Goal: Navigation & Orientation: Find specific page/section

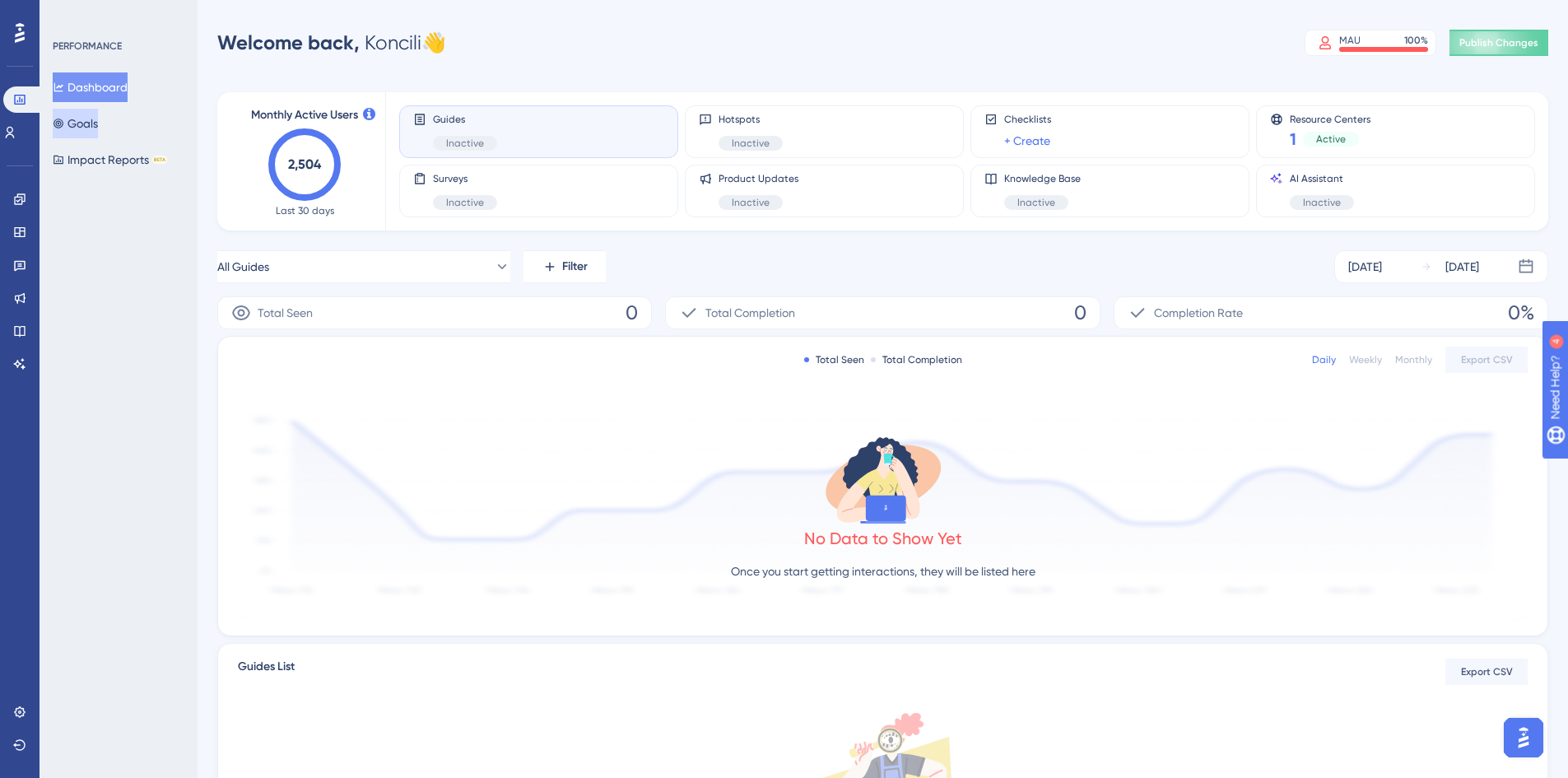
click at [89, 130] on button "Goals" at bounding box center [75, 124] width 46 height 29
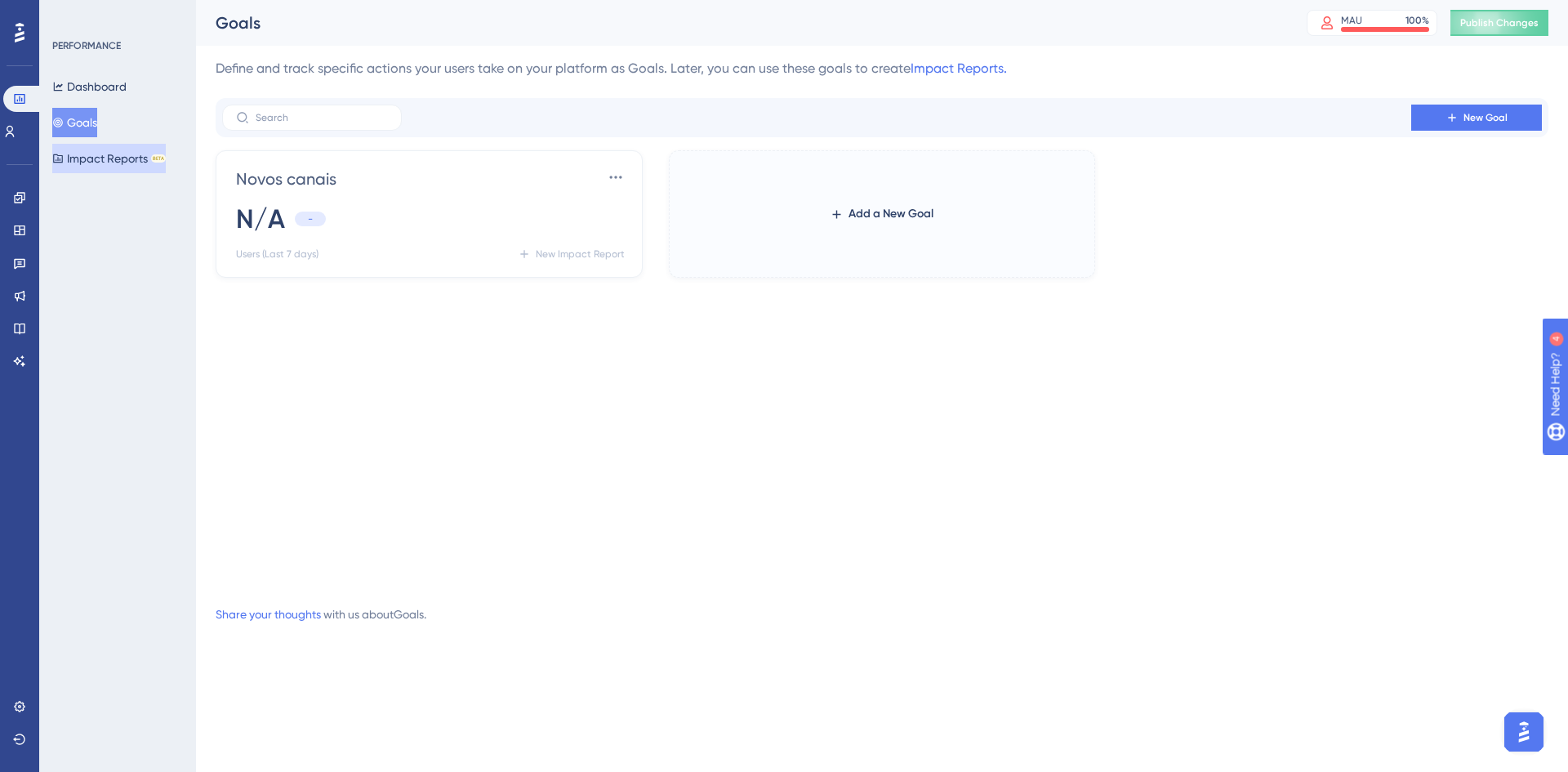
click at [121, 162] on button "Impact Reports BETA" at bounding box center [109, 158] width 114 height 29
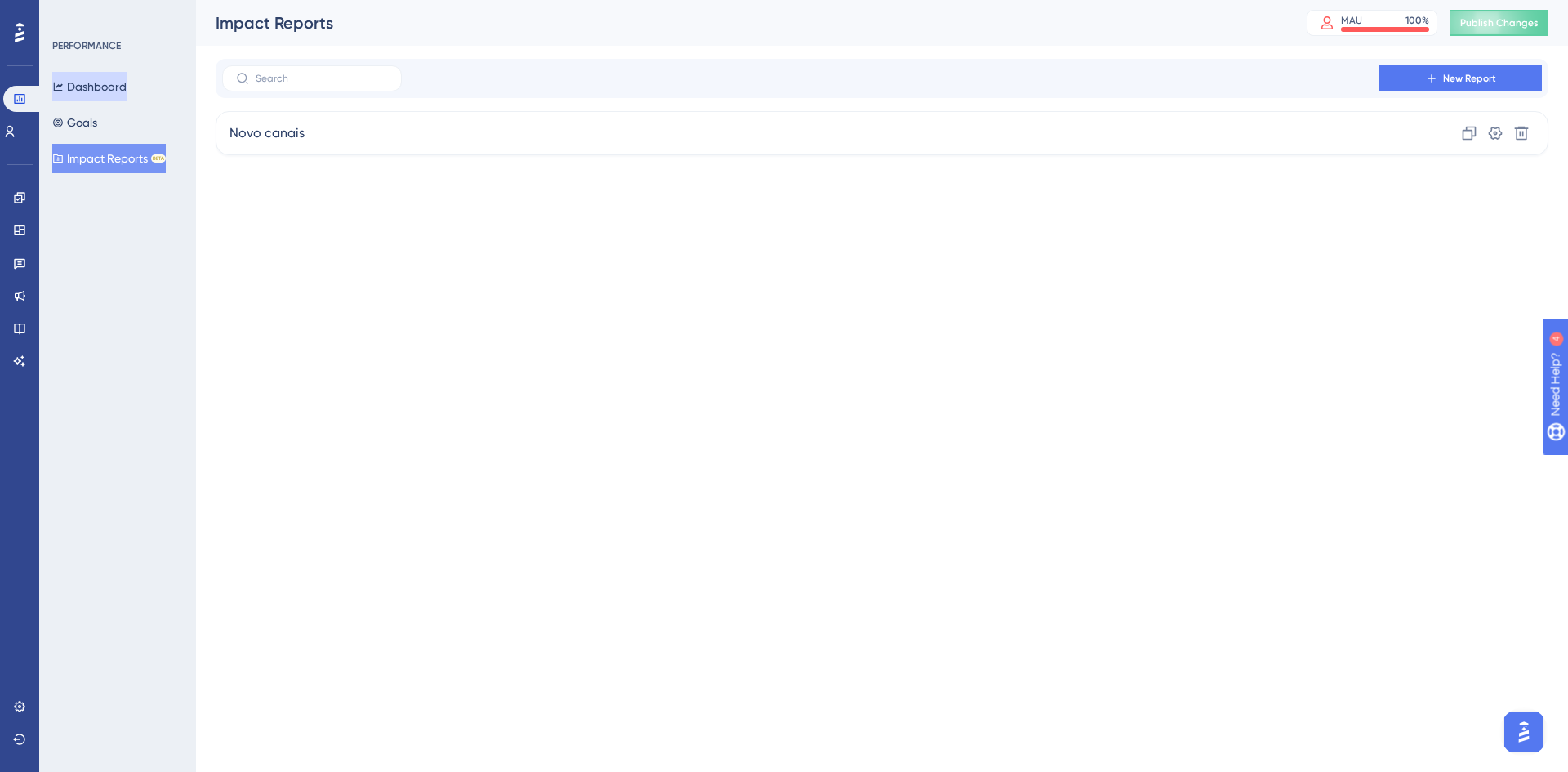
click at [104, 96] on button "Dashboard" at bounding box center [89, 86] width 74 height 29
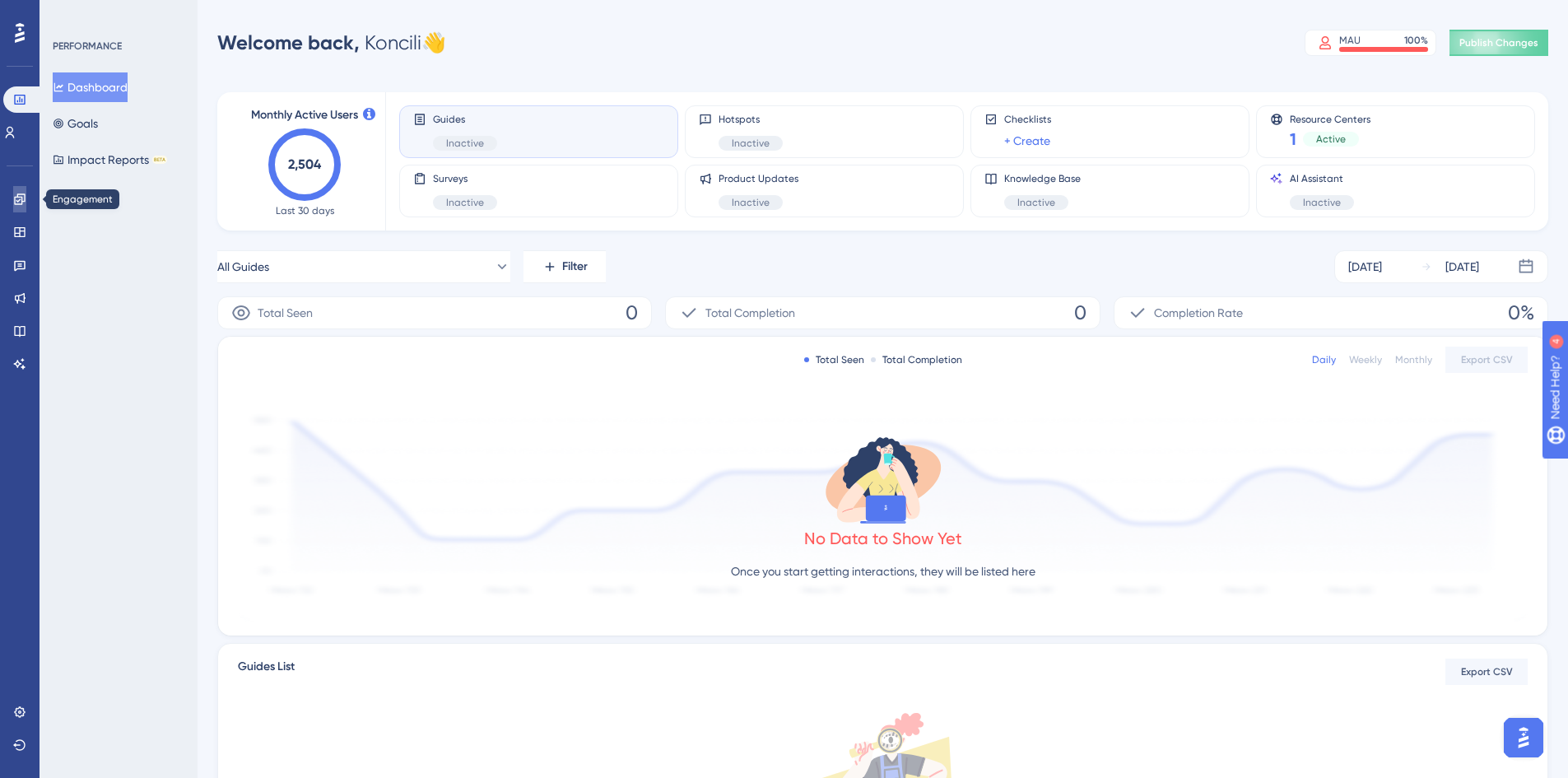
click at [22, 196] on icon at bounding box center [18, 198] width 11 height 11
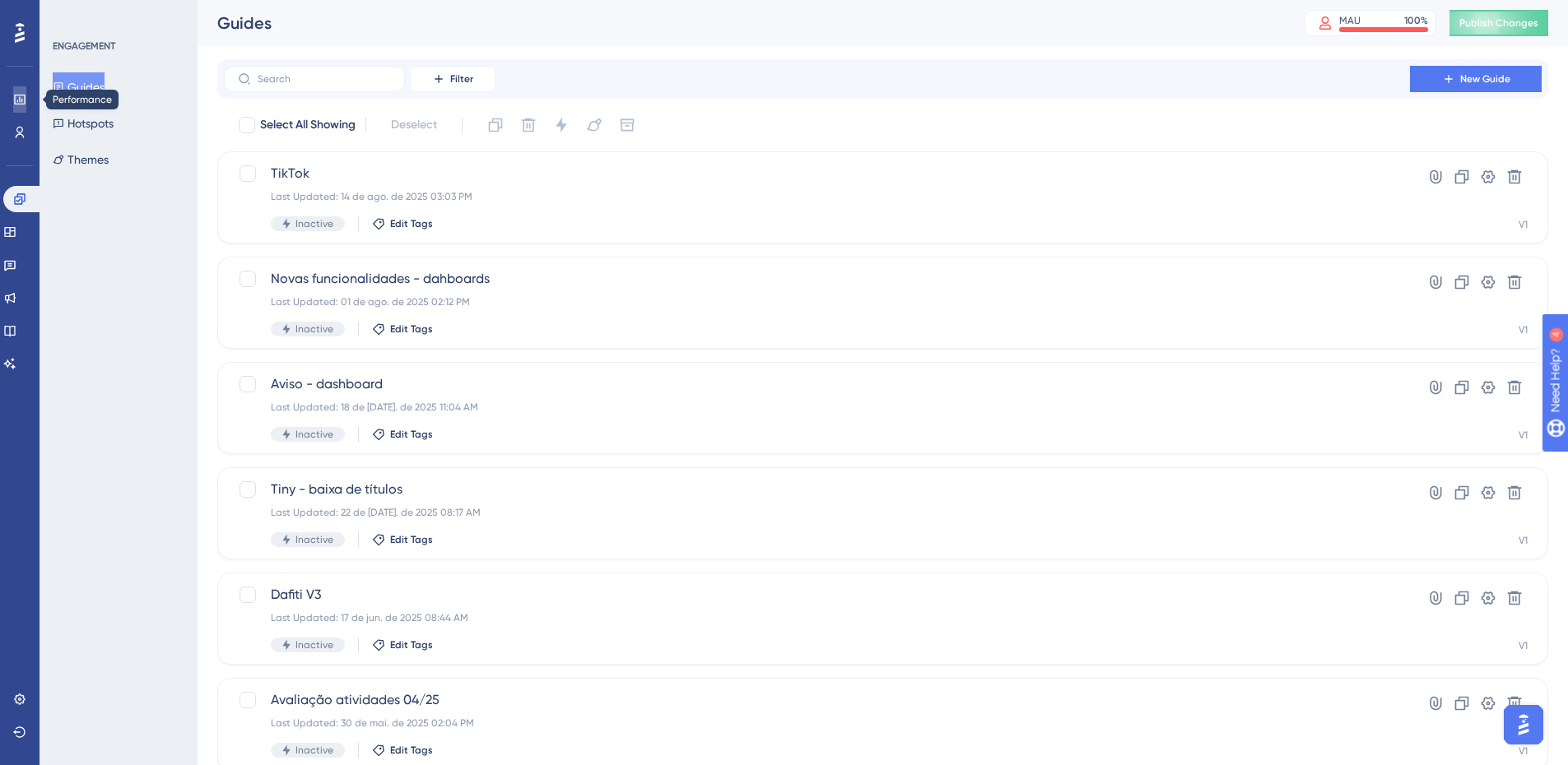
click at [18, 98] on icon at bounding box center [20, 100] width 14 height 14
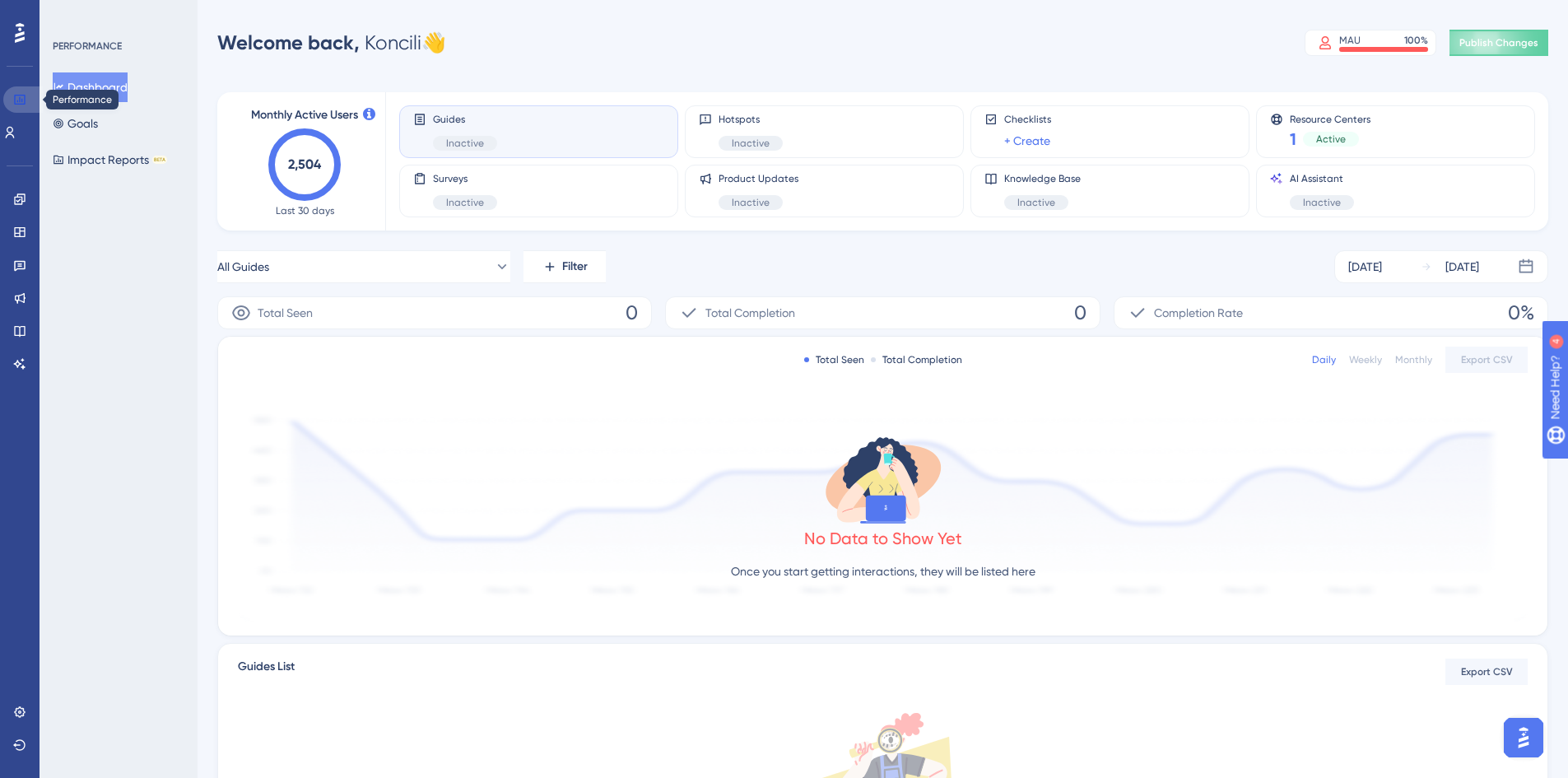
drag, startPoint x: 20, startPoint y: 103, endPoint x: 28, endPoint y: 146, distance: 43.7
click at [20, 103] on icon at bounding box center [20, 100] width 14 height 14
click at [98, 116] on button "Goals" at bounding box center [75, 124] width 46 height 29
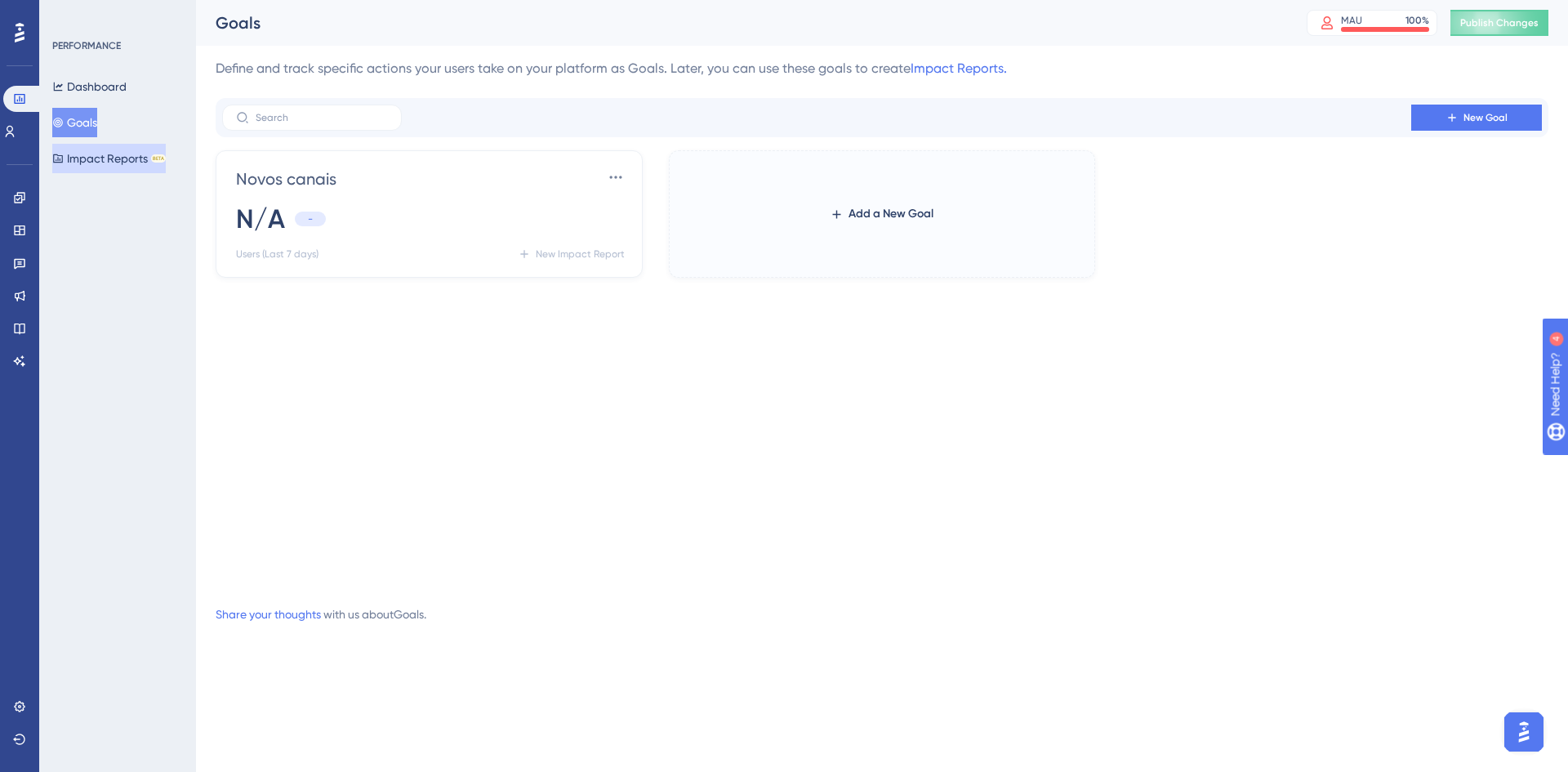
click at [119, 154] on button "Impact Reports BETA" at bounding box center [109, 158] width 114 height 29
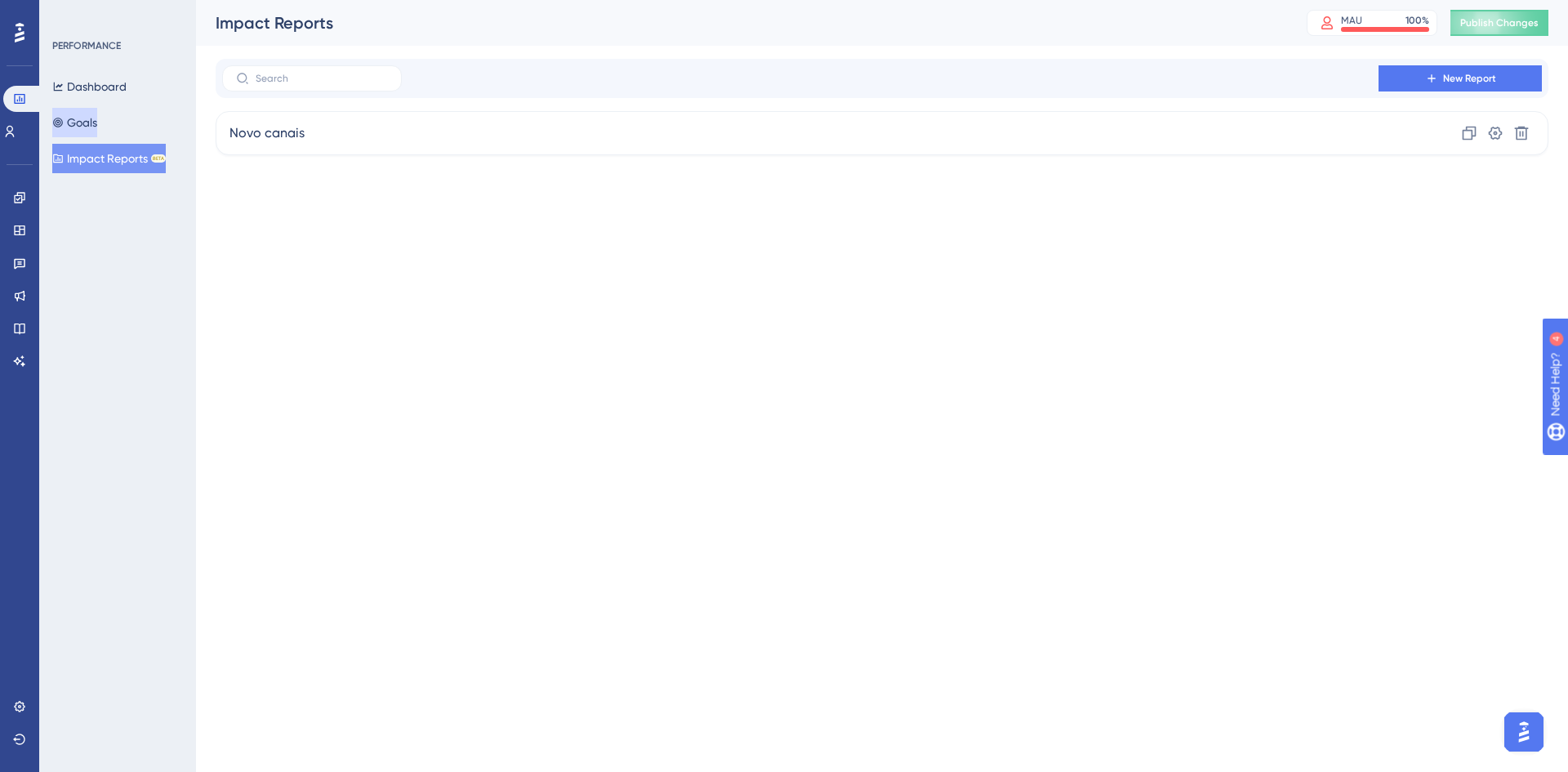
click at [97, 110] on button "Goals" at bounding box center [74, 123] width 45 height 29
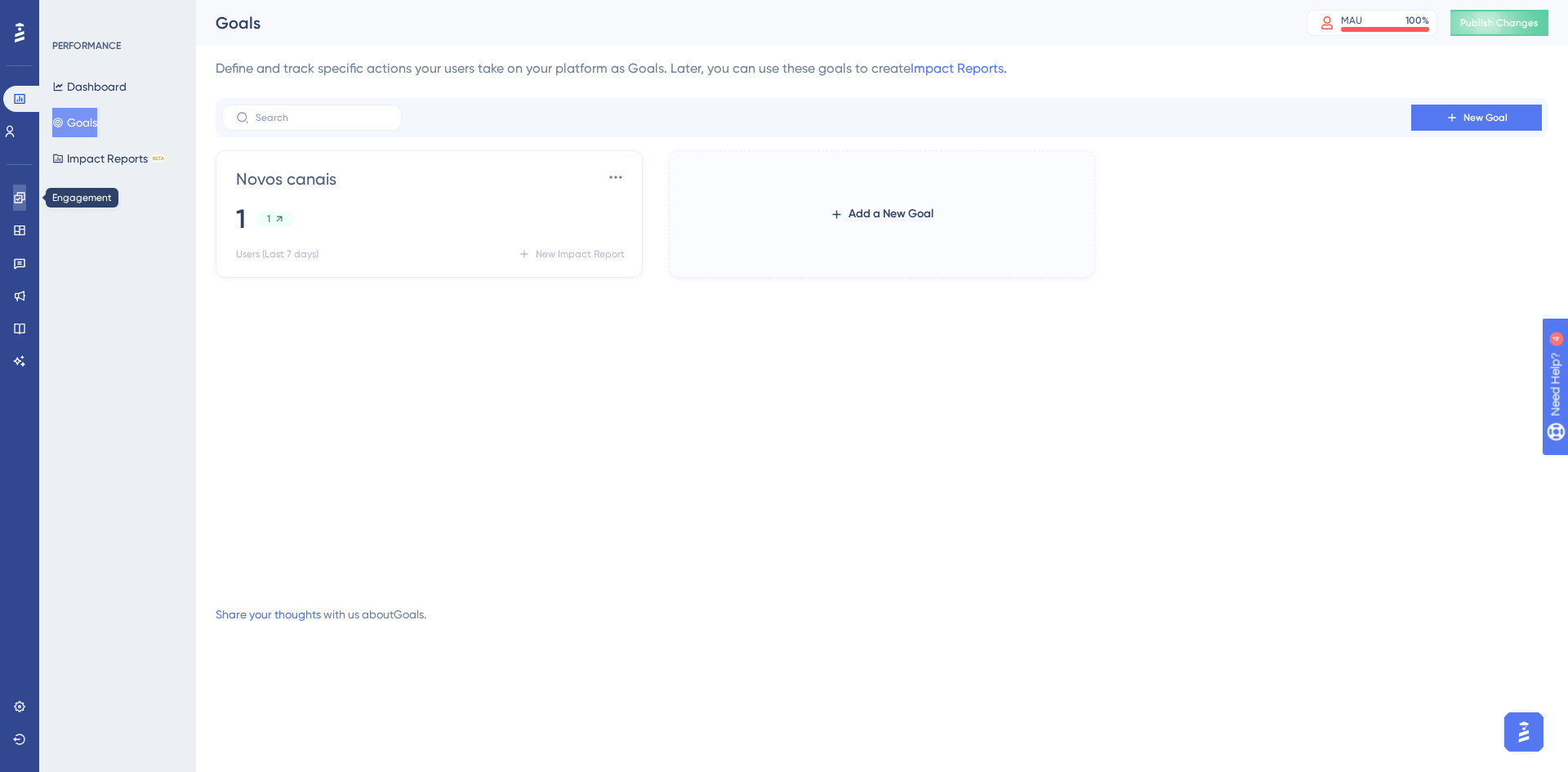
click at [24, 194] on icon at bounding box center [18, 197] width 11 height 11
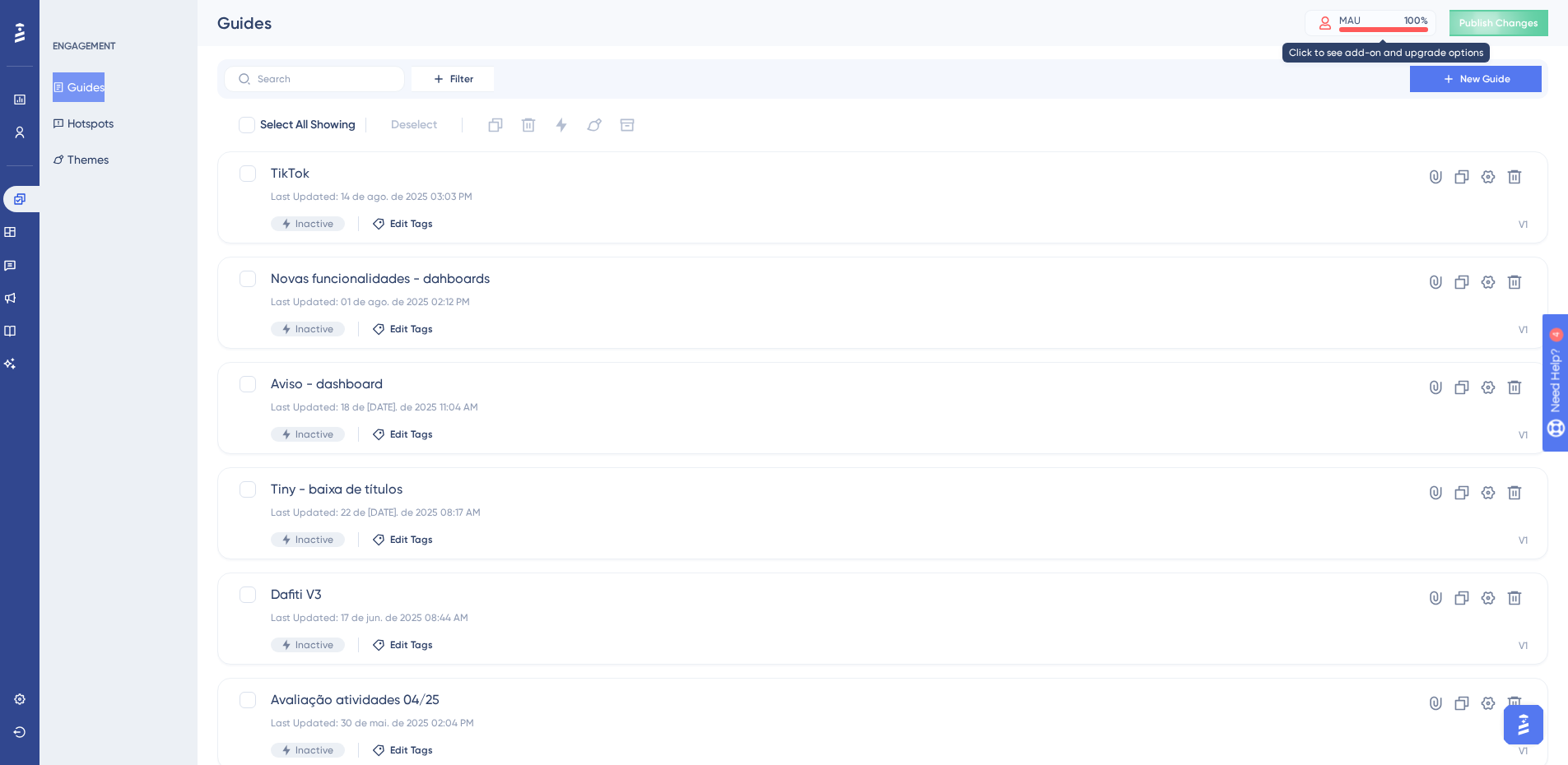
click at [1375, 24] on div "MAU 100 %" at bounding box center [1382, 20] width 88 height 14
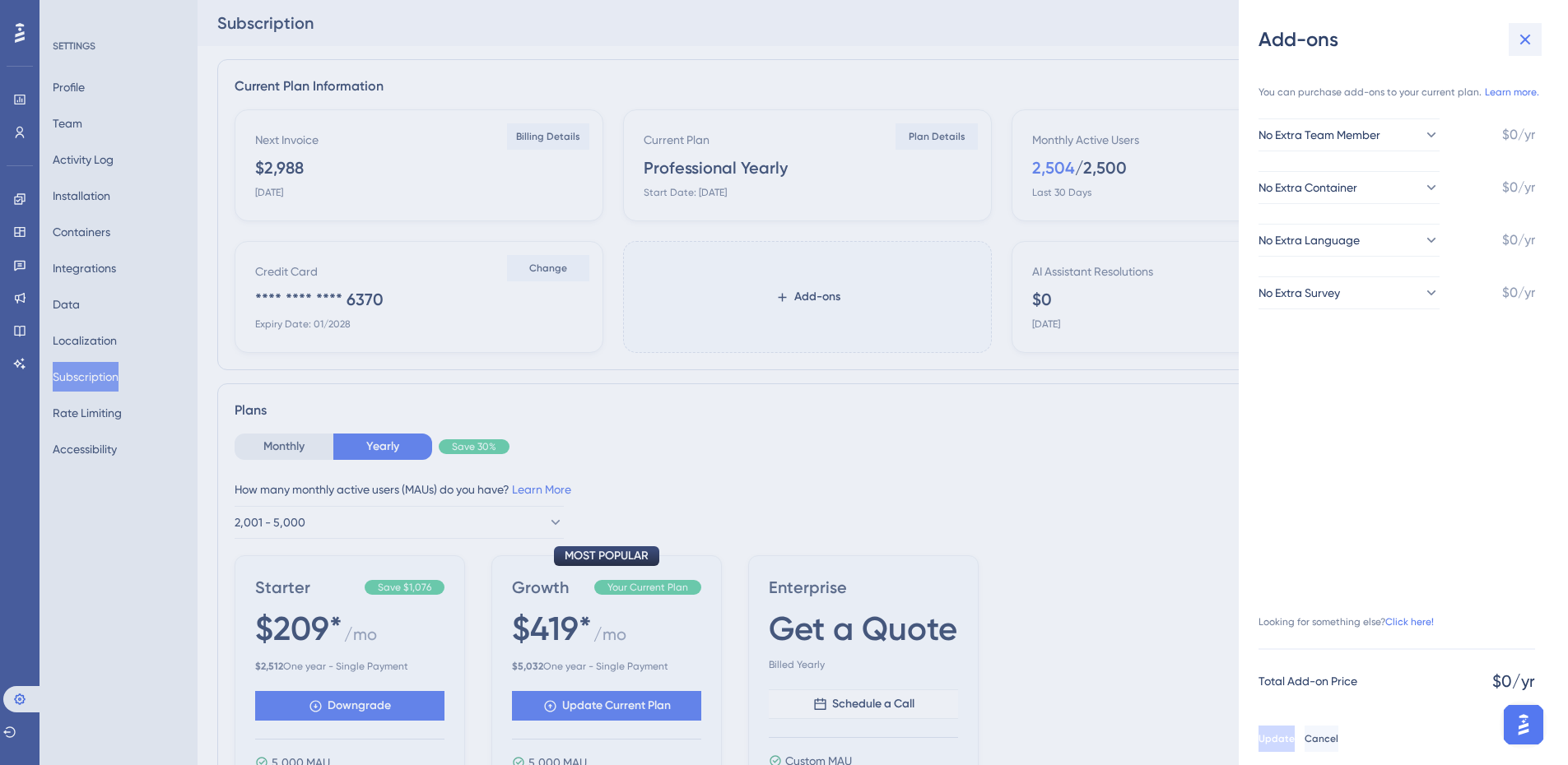
click at [1527, 46] on icon at bounding box center [1524, 39] width 19 height 19
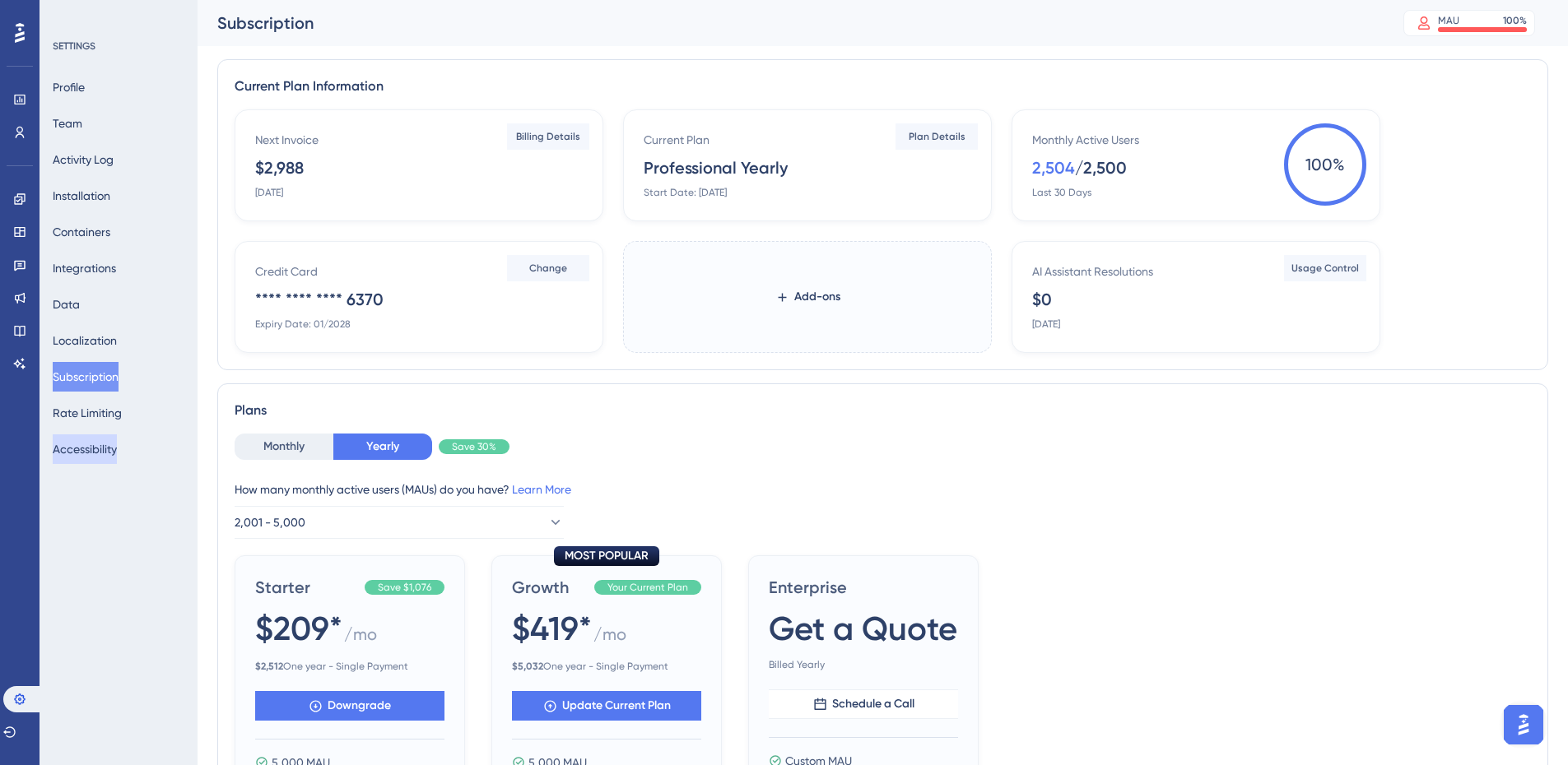
click at [96, 440] on button "Accessibility" at bounding box center [85, 449] width 64 height 29
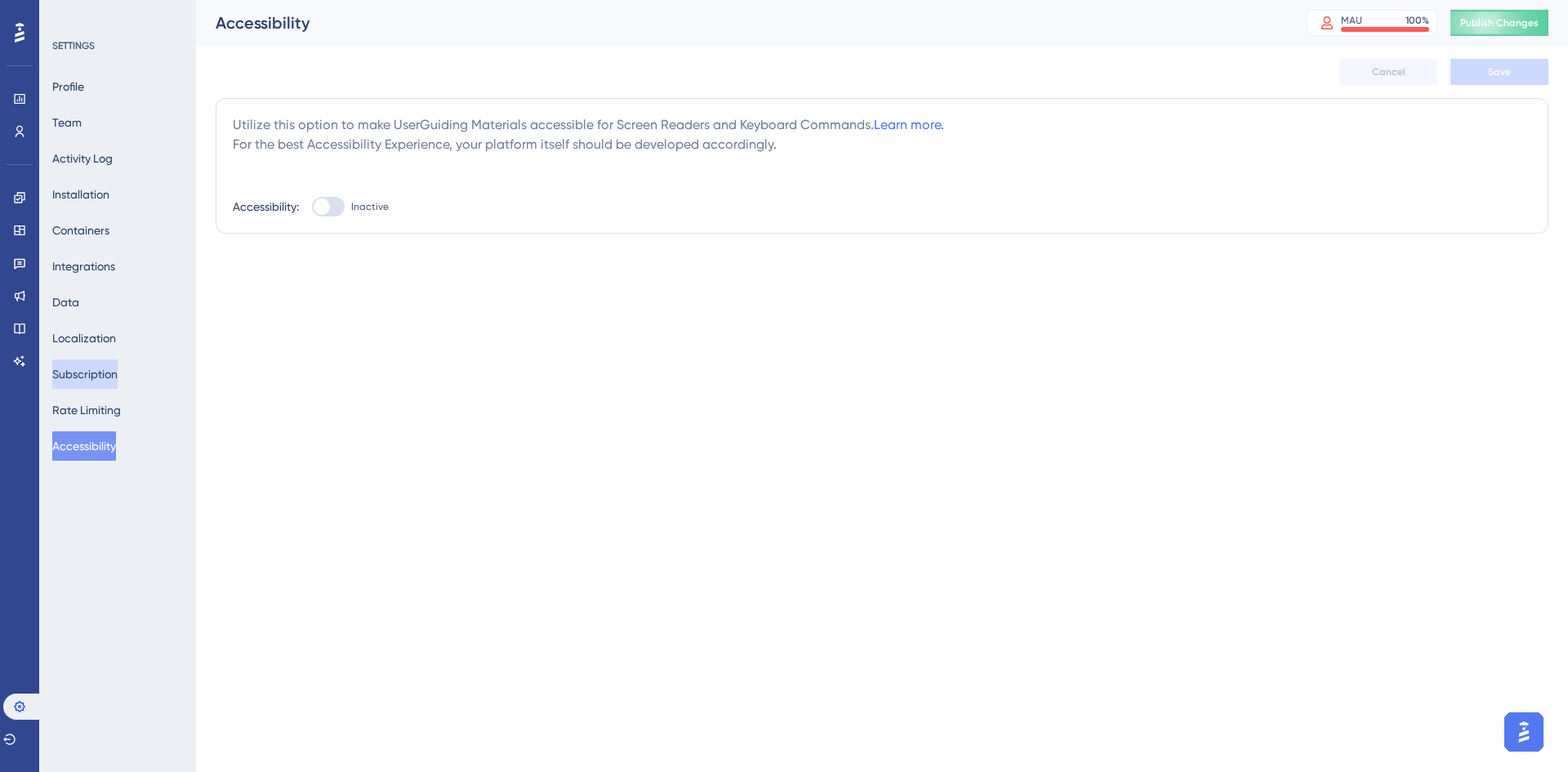
click at [96, 367] on button "Subscription" at bounding box center [85, 373] width 66 height 29
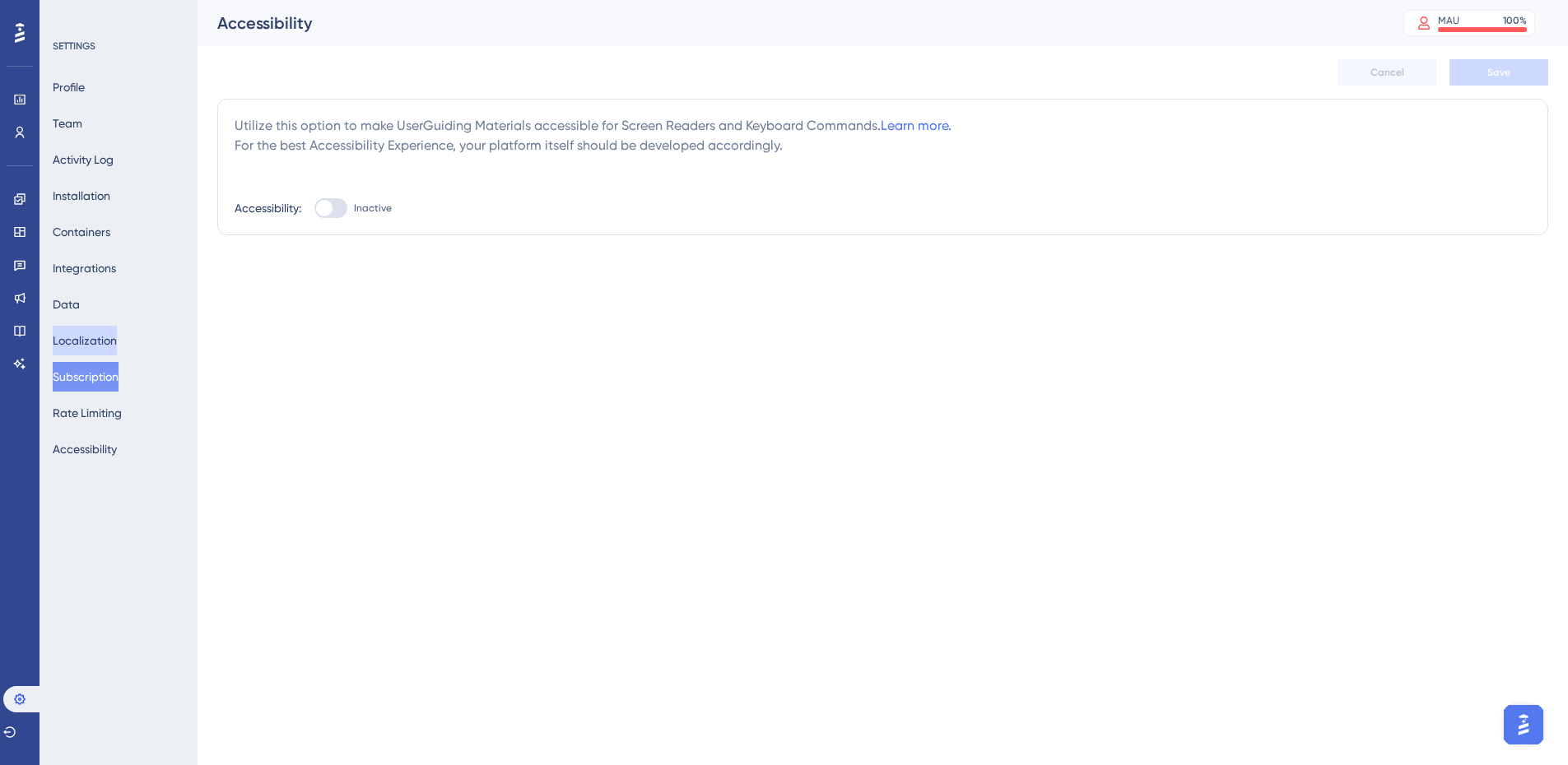
click at [88, 340] on button "Localization" at bounding box center [85, 340] width 64 height 29
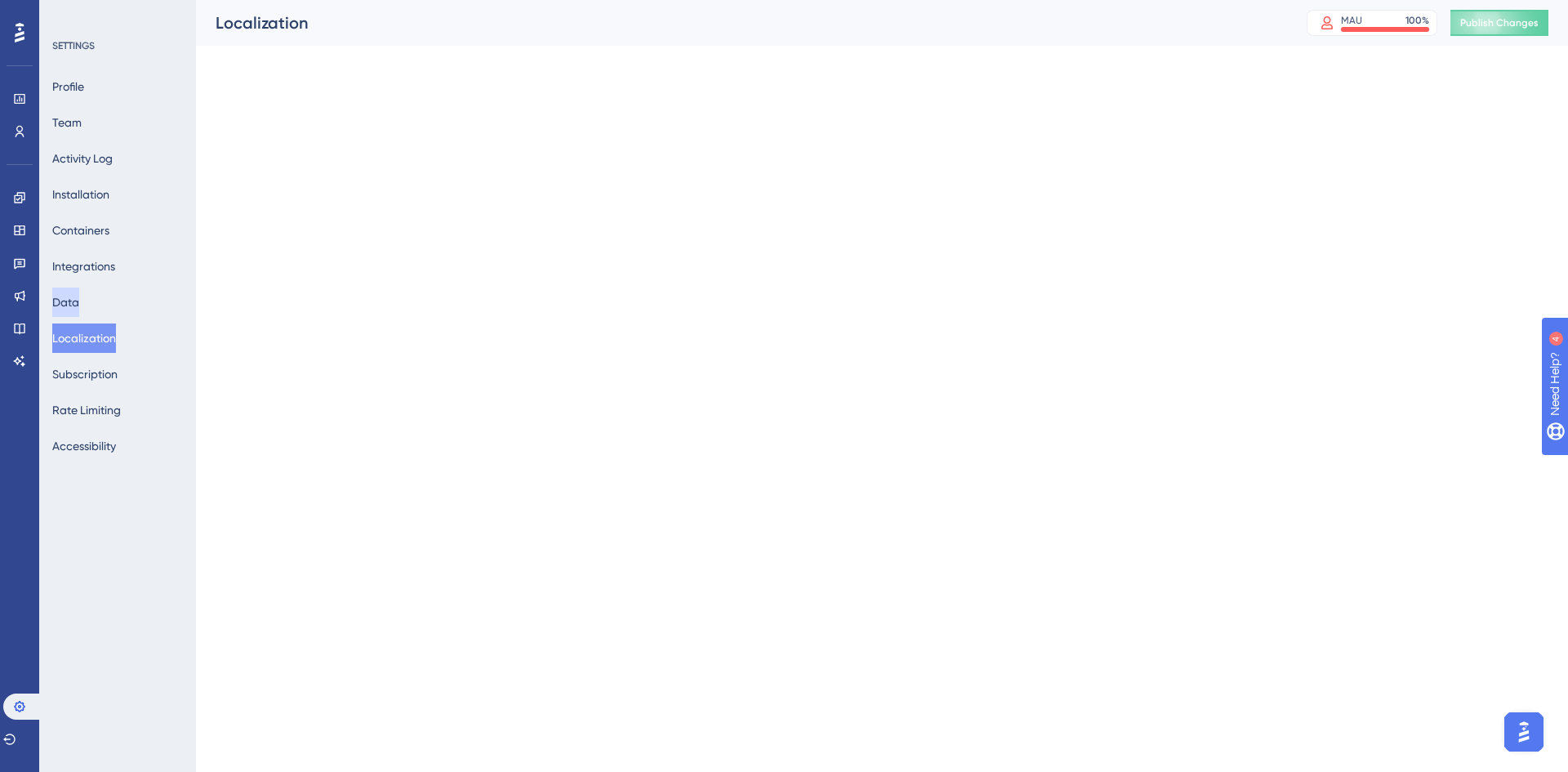
click at [79, 309] on button "Data" at bounding box center [66, 302] width 27 height 29
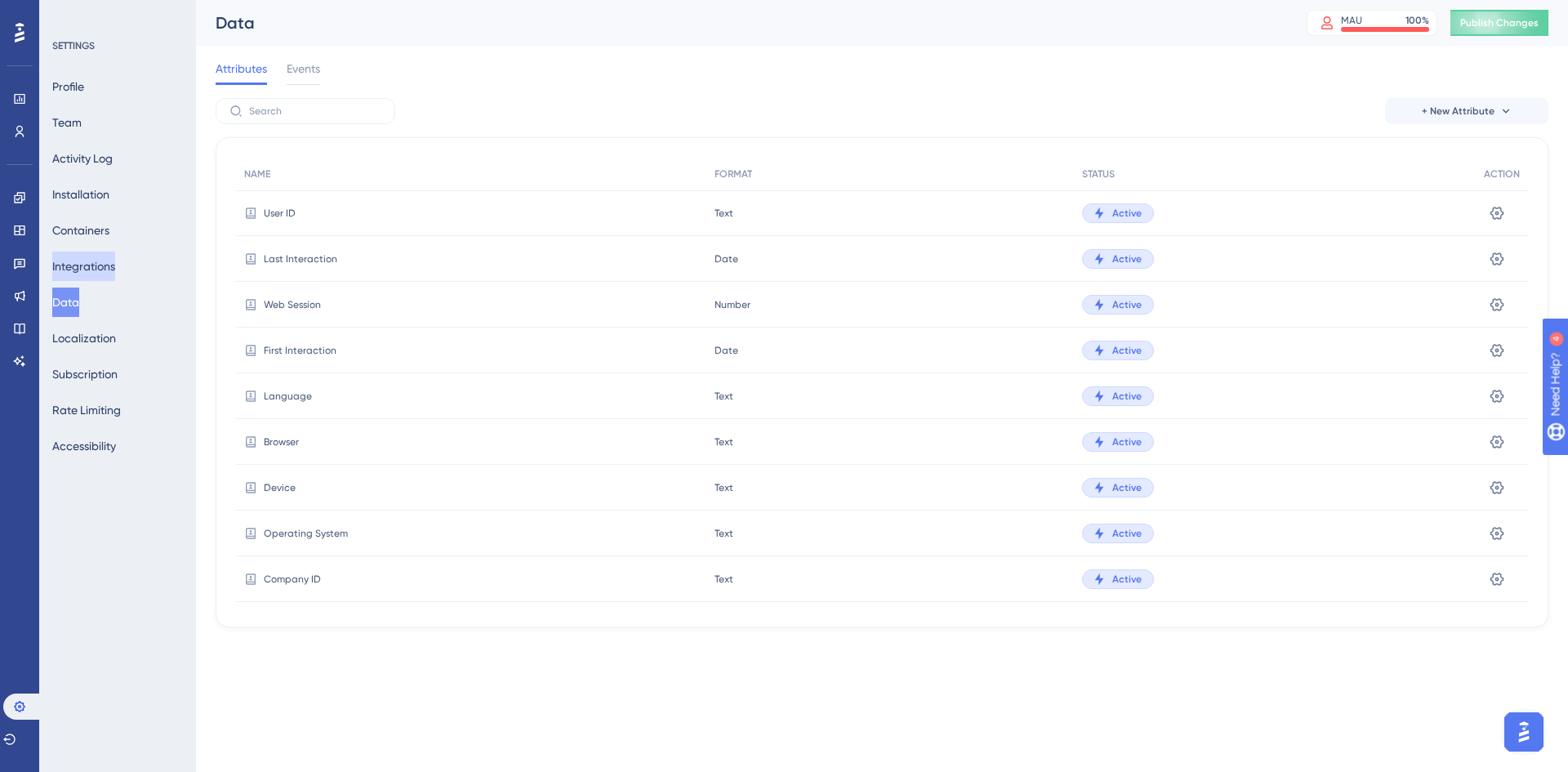
click at [88, 270] on button "Integrations" at bounding box center [83, 266] width 63 height 29
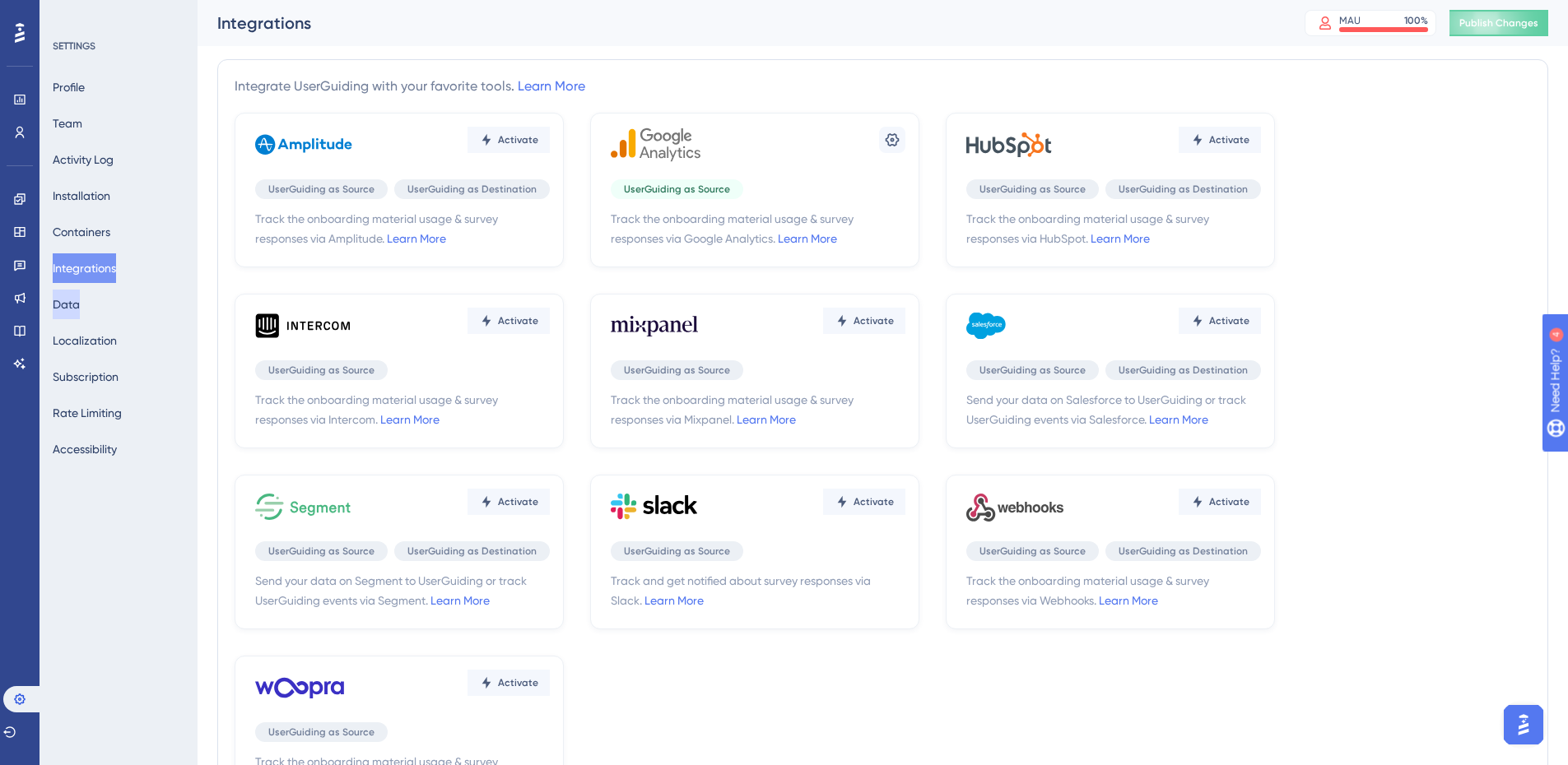
click at [80, 297] on button "Data" at bounding box center [66, 304] width 27 height 29
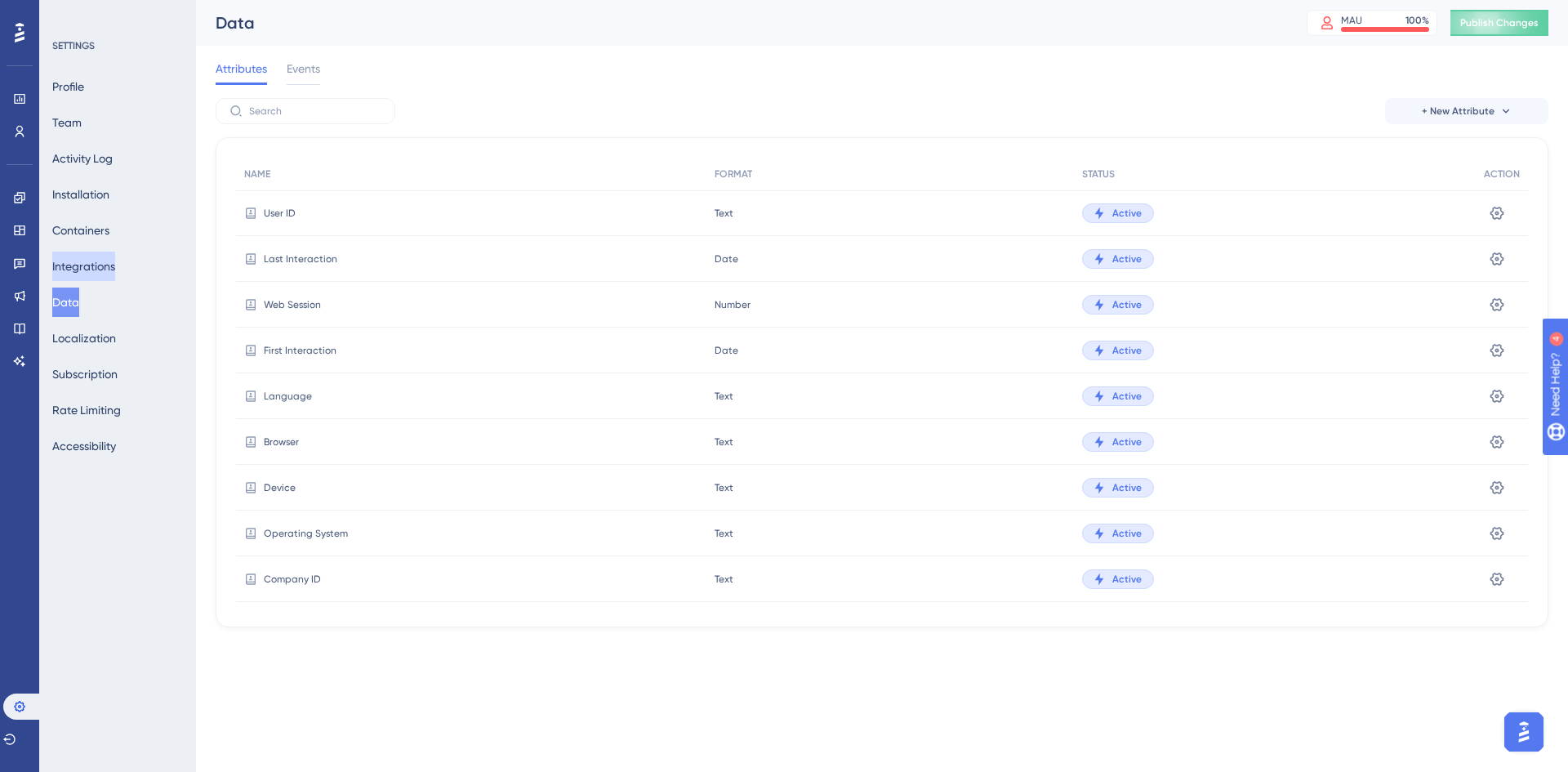
click at [82, 262] on button "Integrations" at bounding box center [83, 266] width 63 height 29
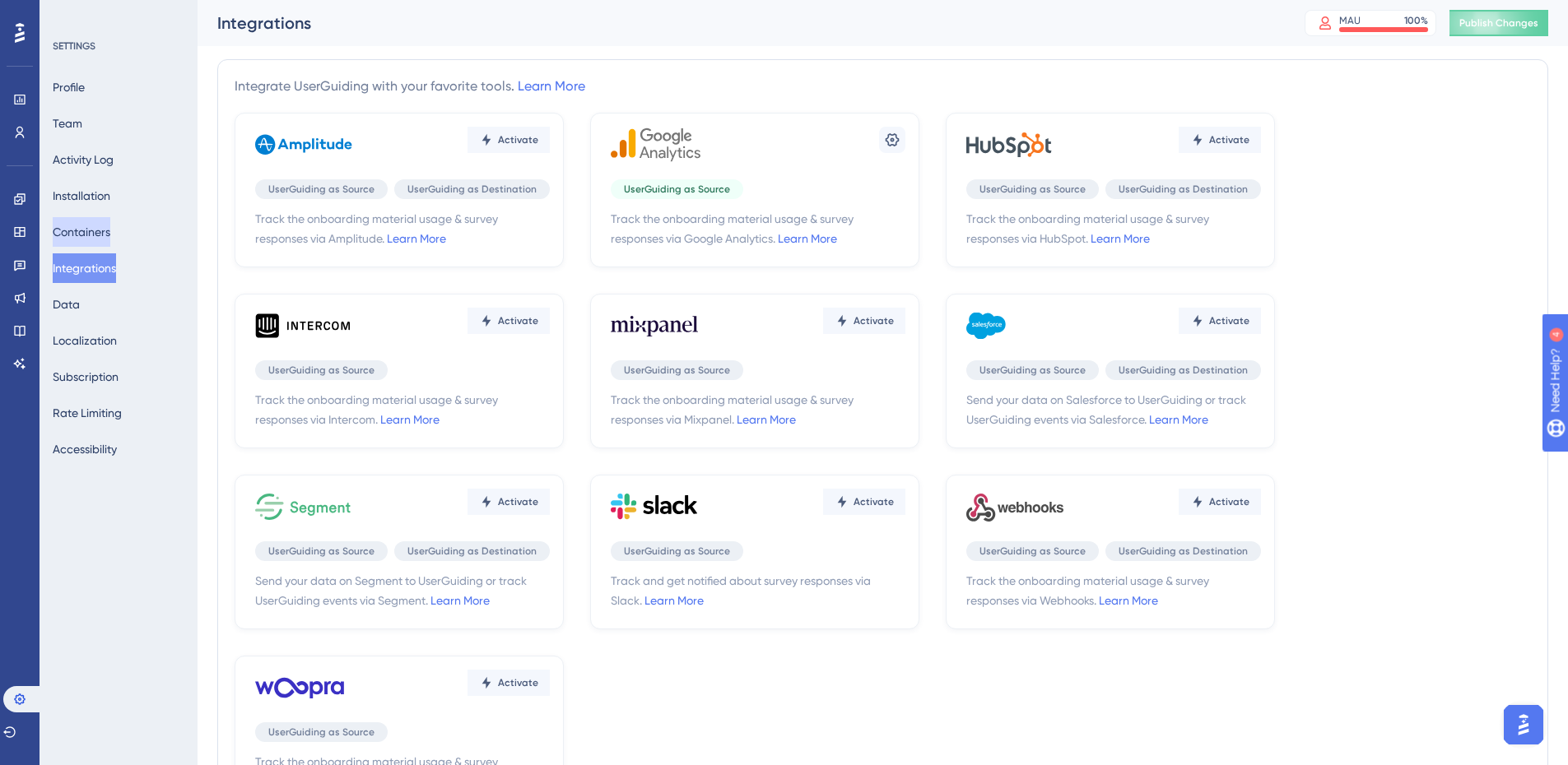
click at [87, 229] on button "Containers" at bounding box center [81, 231] width 57 height 29
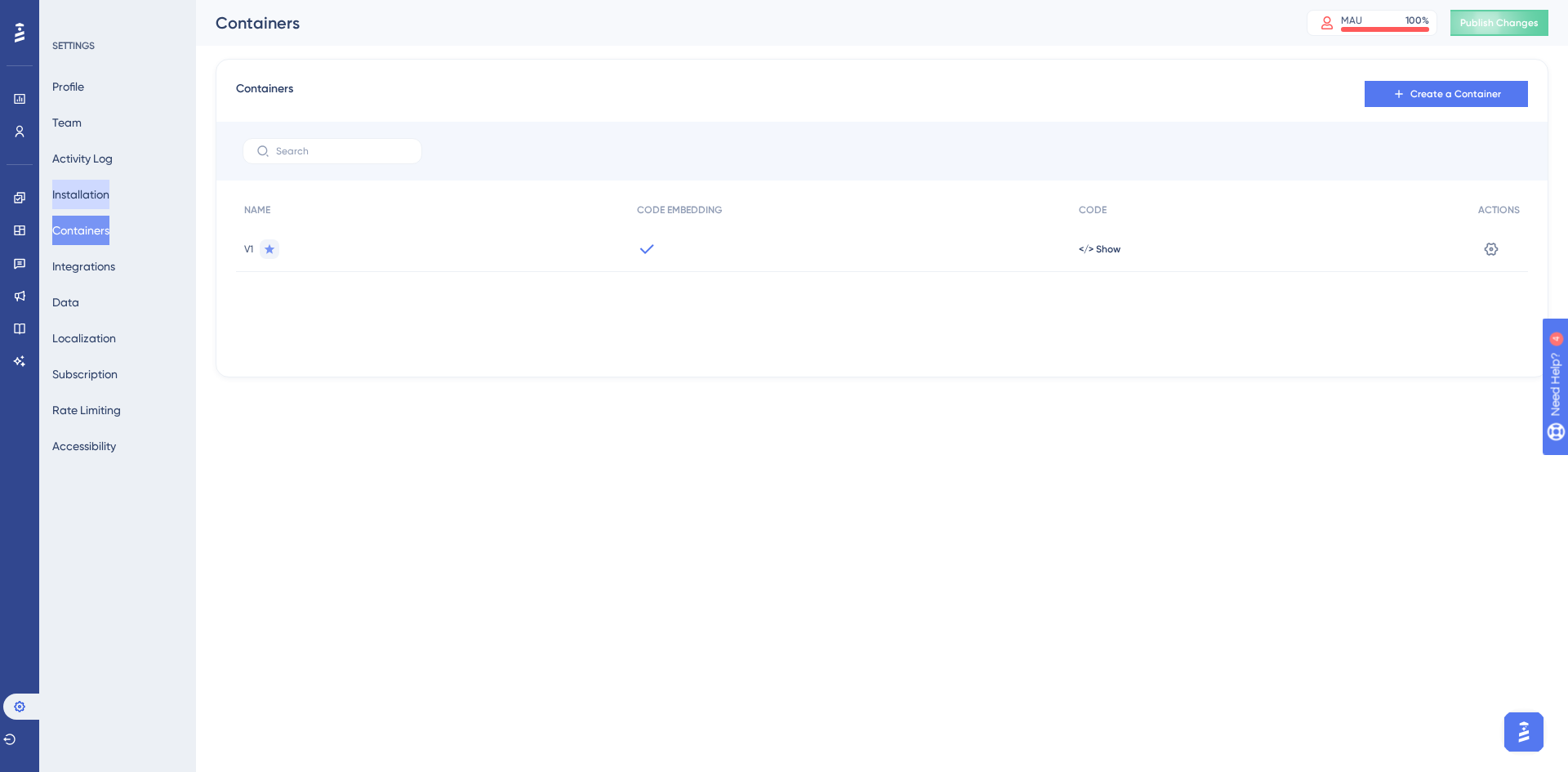
click at [88, 183] on button "Installation" at bounding box center [80, 194] width 57 height 29
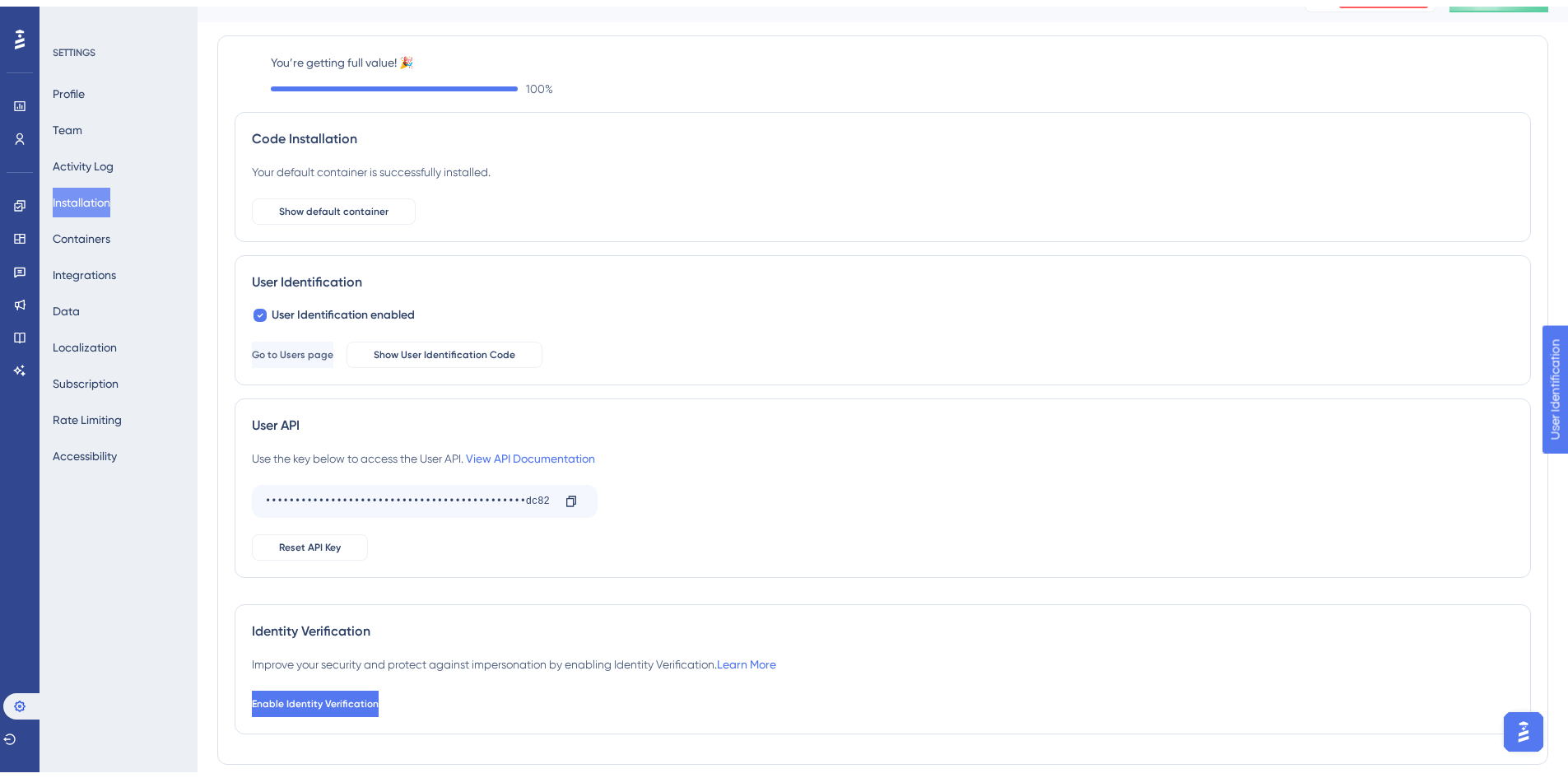
scroll to position [88, 0]
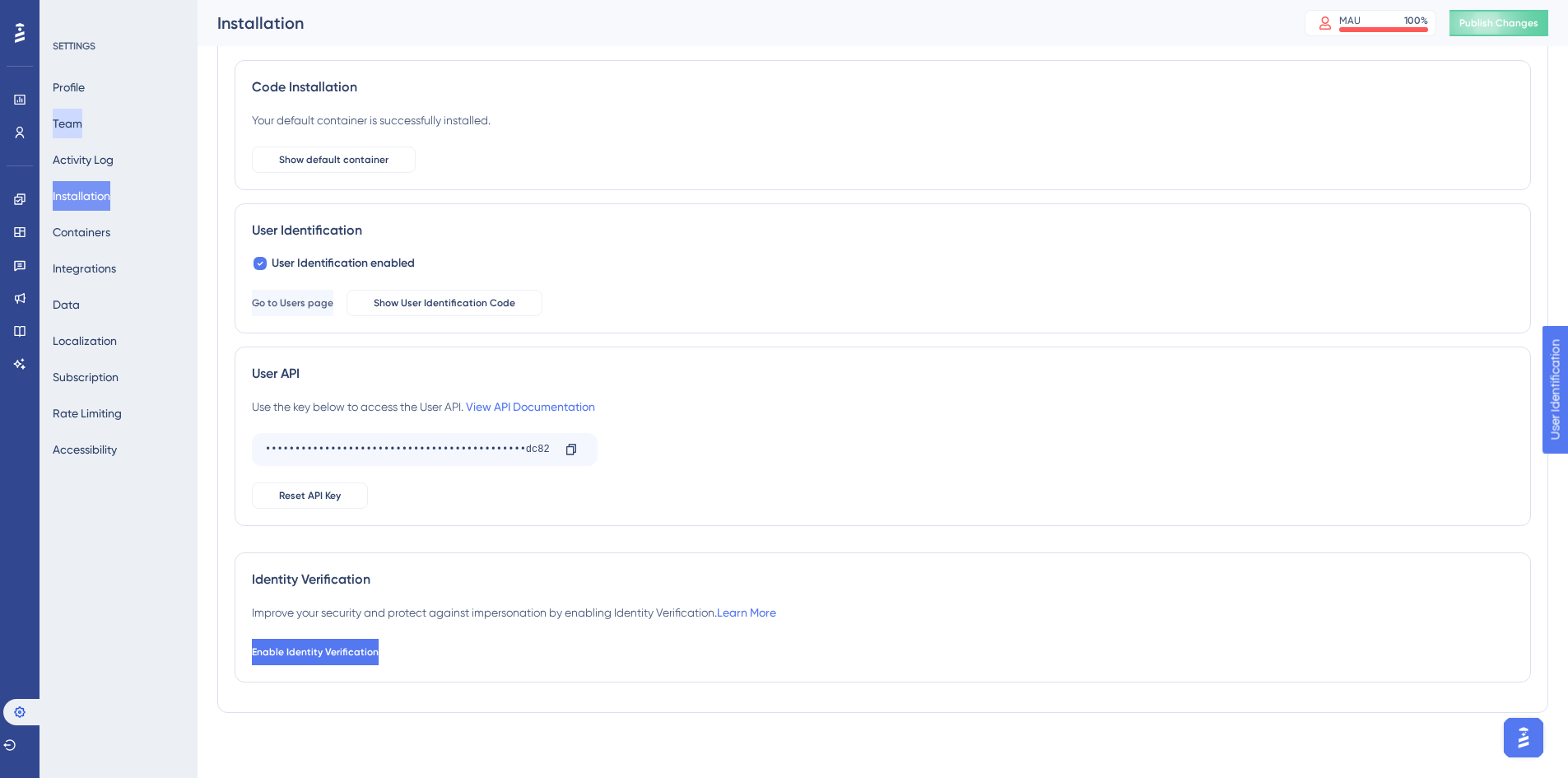
click at [83, 131] on button "Team" at bounding box center [67, 124] width 29 height 29
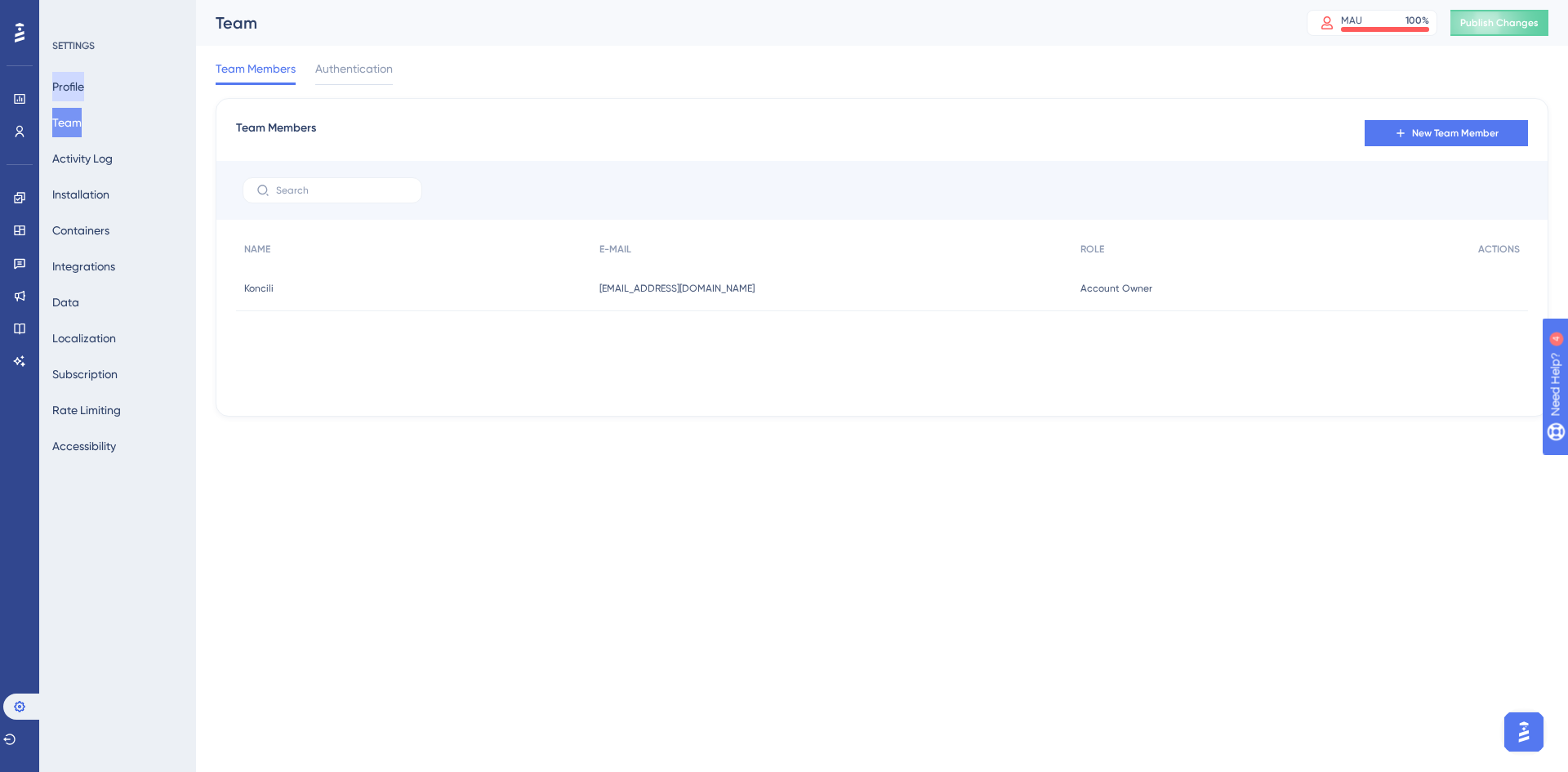
click at [78, 84] on button "Profile" at bounding box center [68, 86] width 32 height 29
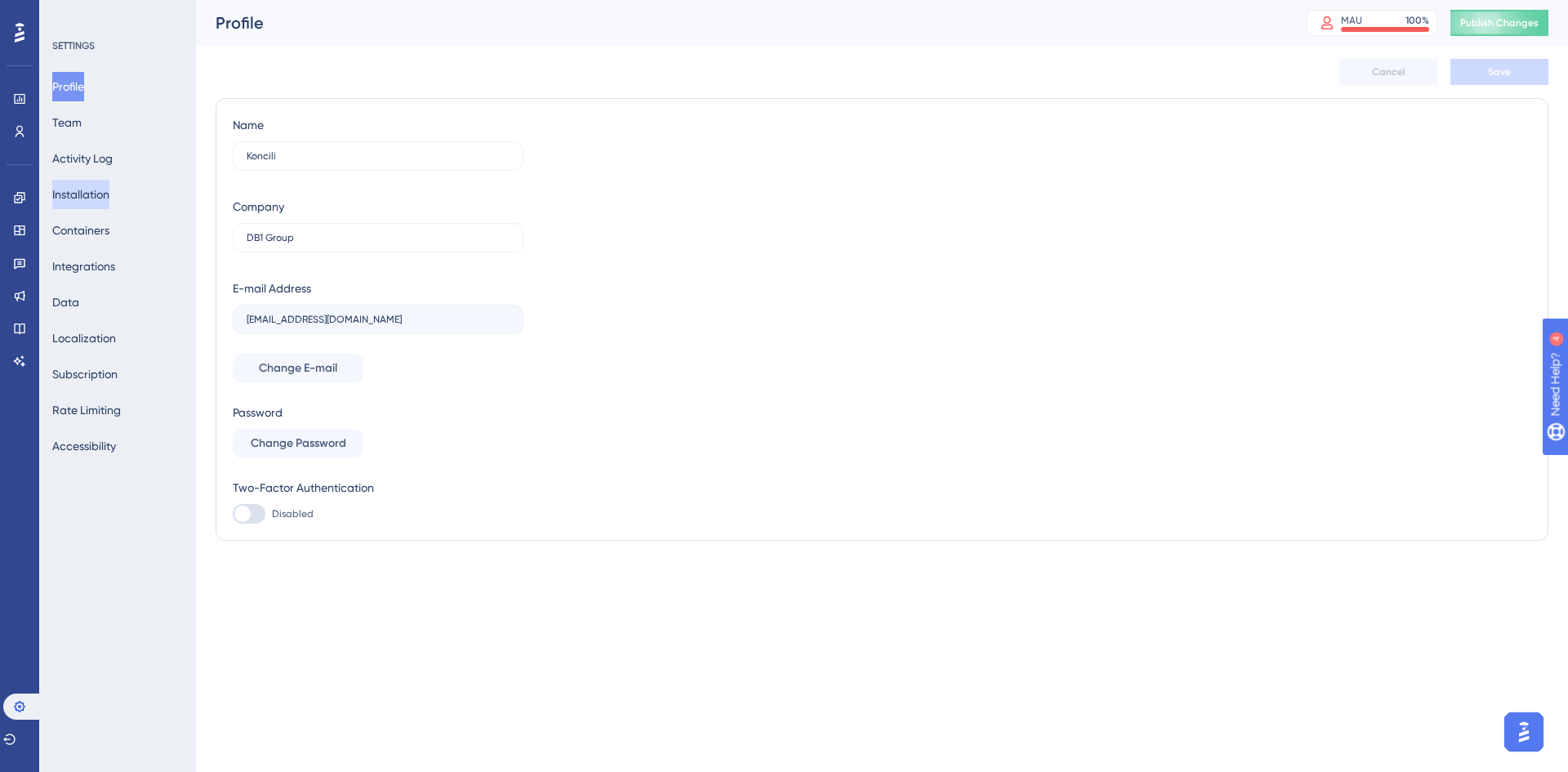
click at [94, 189] on button "Installation" at bounding box center [80, 194] width 57 height 29
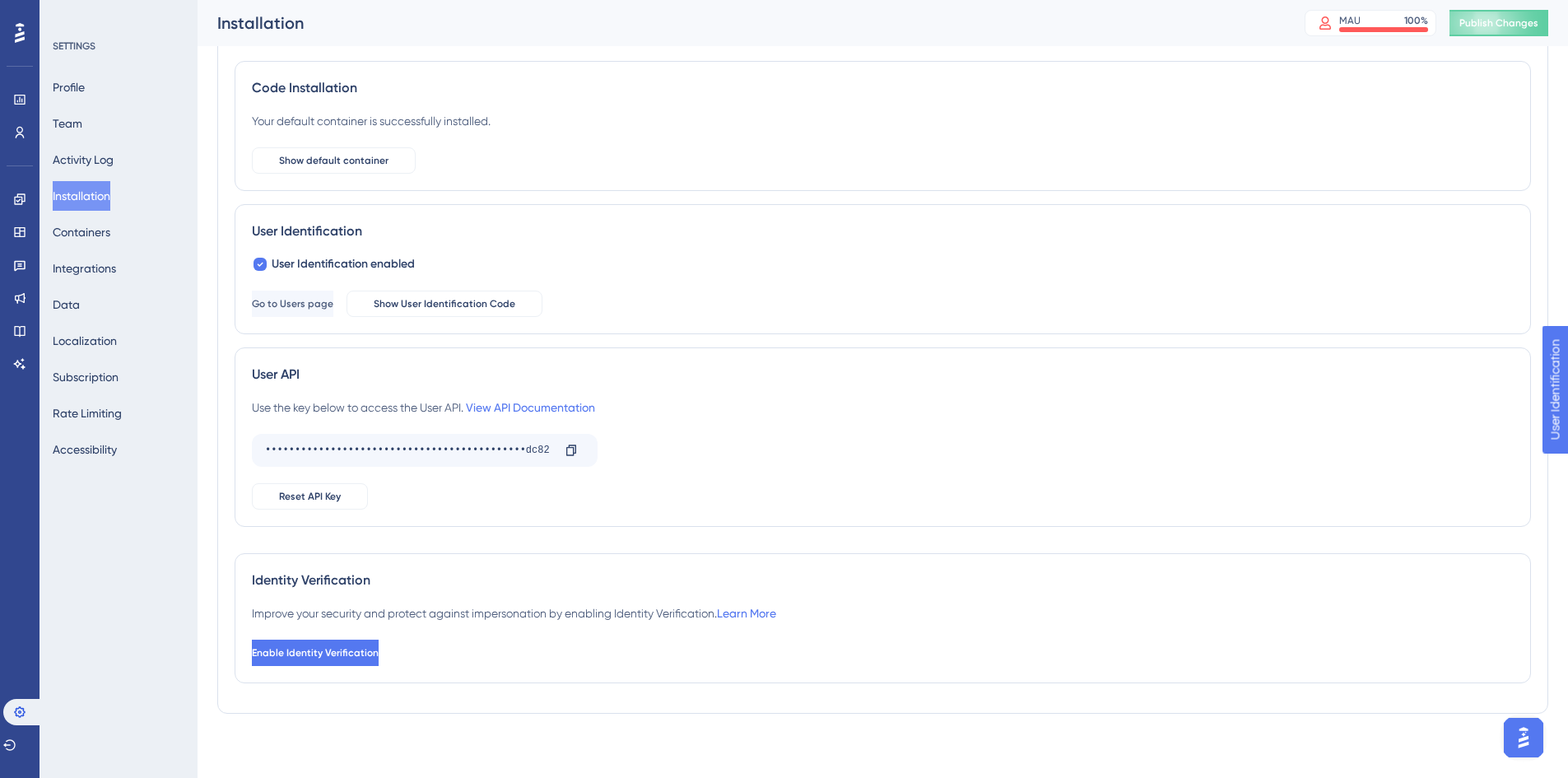
scroll to position [89, 0]
click at [106, 221] on button "Containers" at bounding box center [81, 231] width 57 height 29
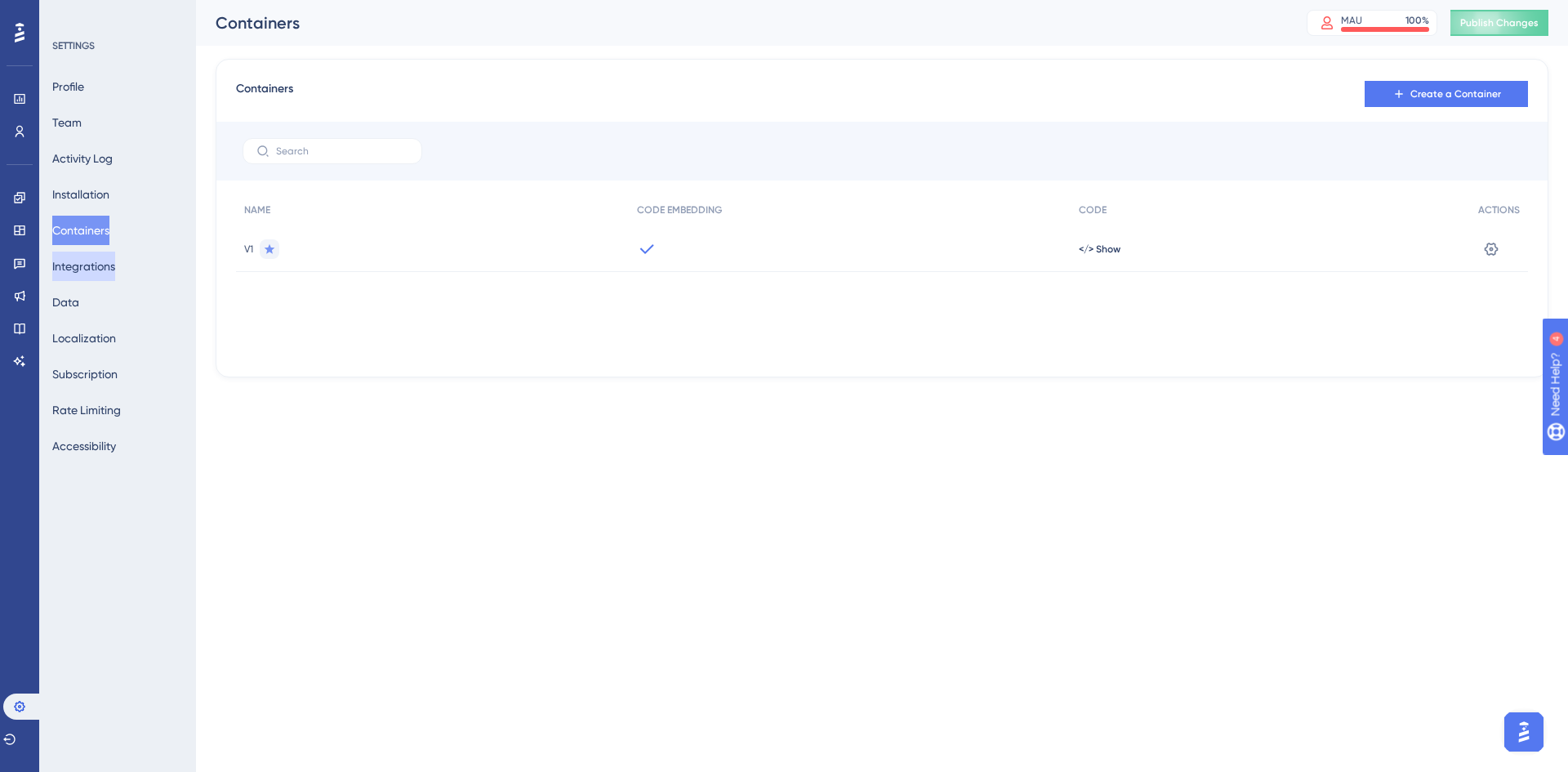
click at [103, 272] on button "Integrations" at bounding box center [83, 266] width 63 height 29
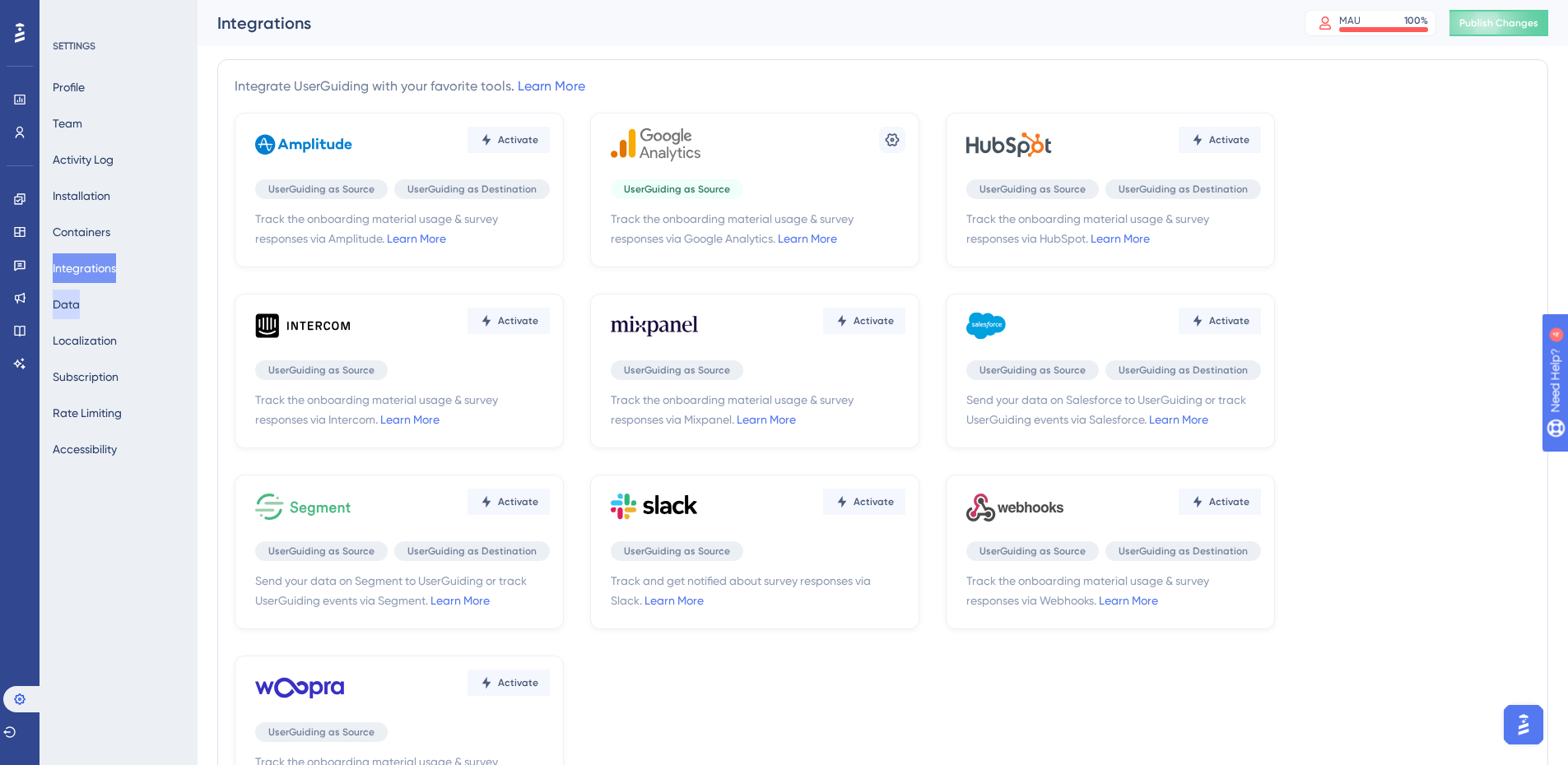
click at [80, 309] on button "Data" at bounding box center [66, 304] width 27 height 29
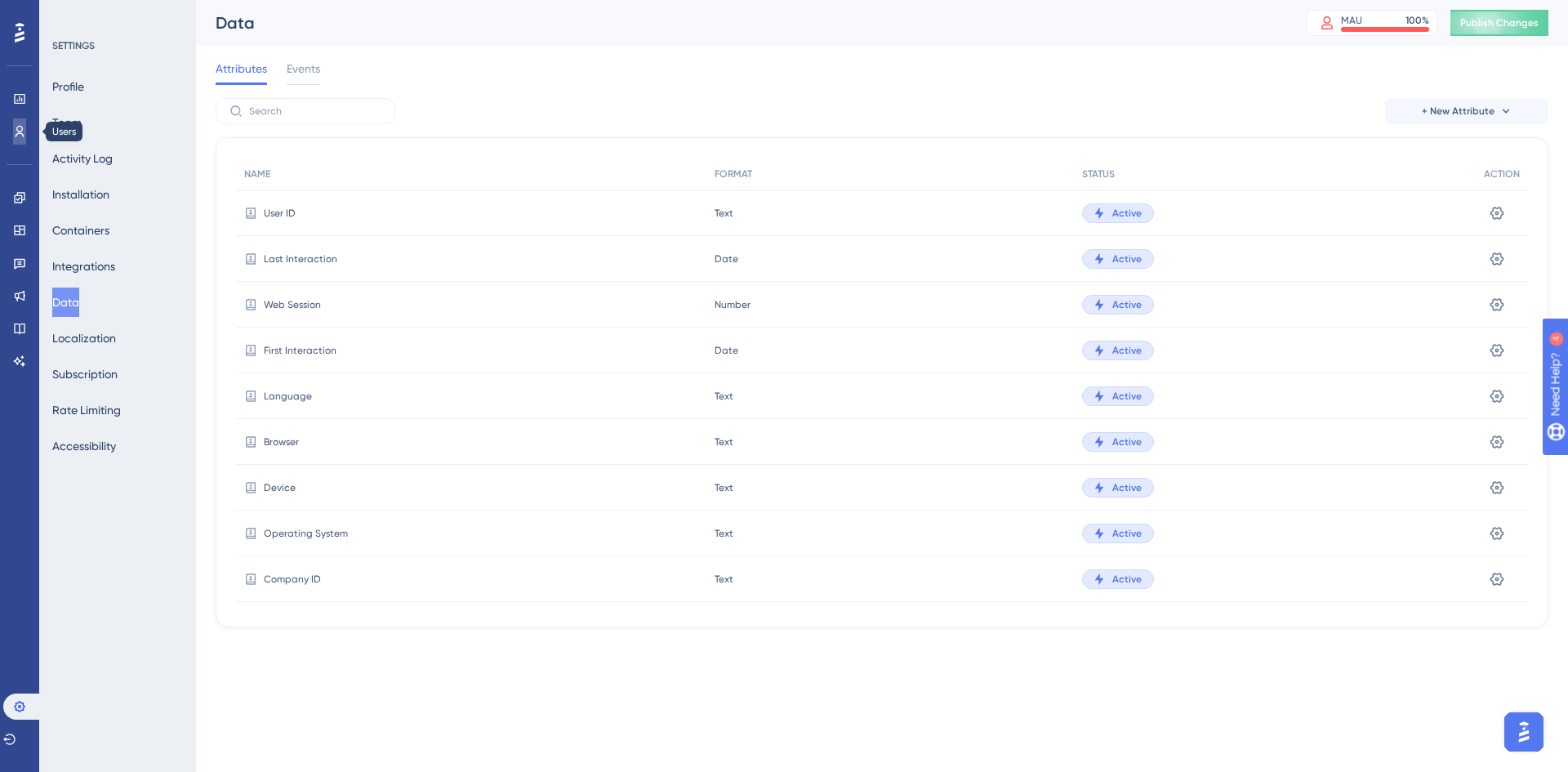
click at [23, 143] on link at bounding box center [20, 131] width 14 height 26
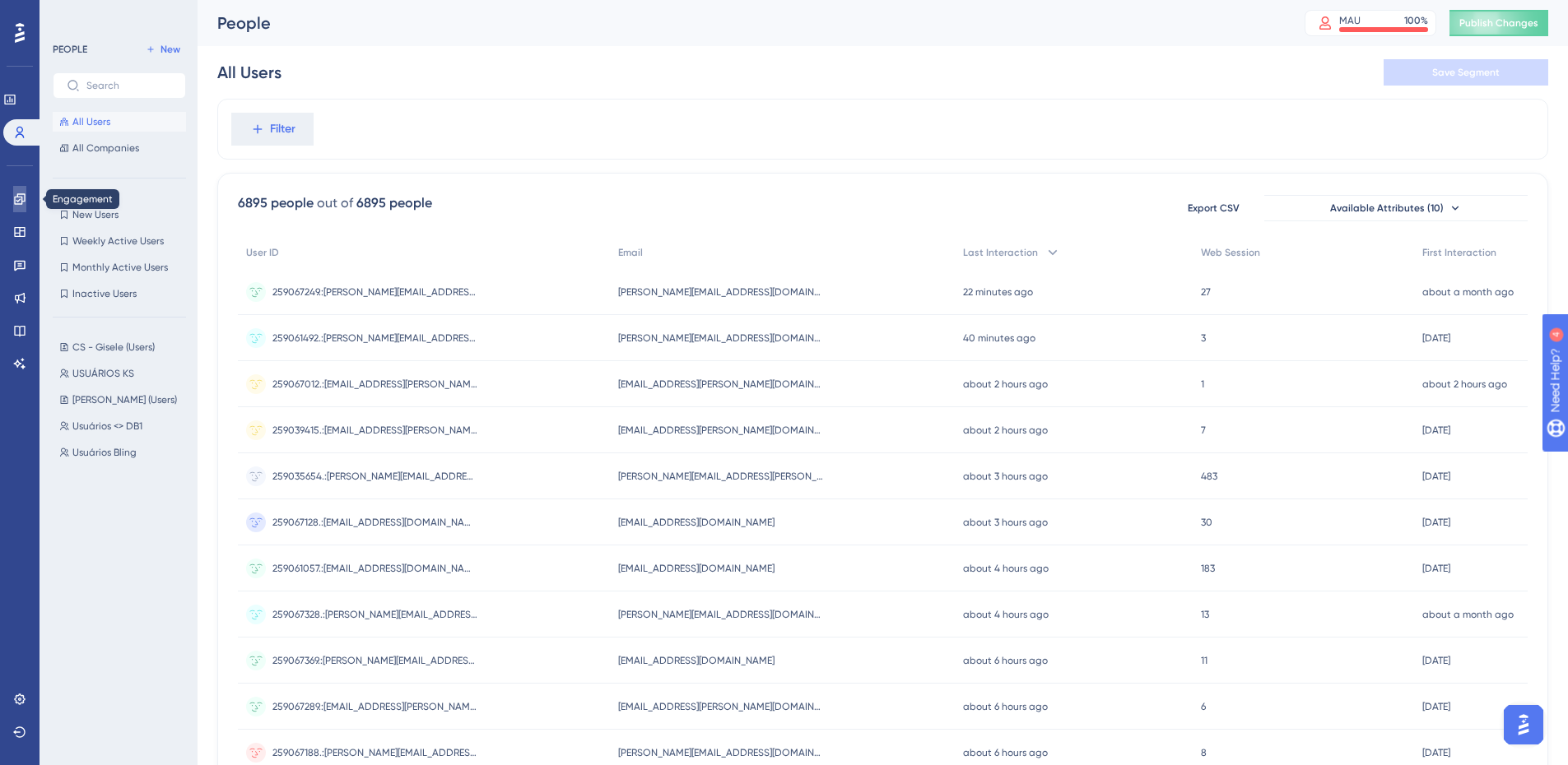
click at [17, 203] on icon at bounding box center [20, 199] width 14 height 14
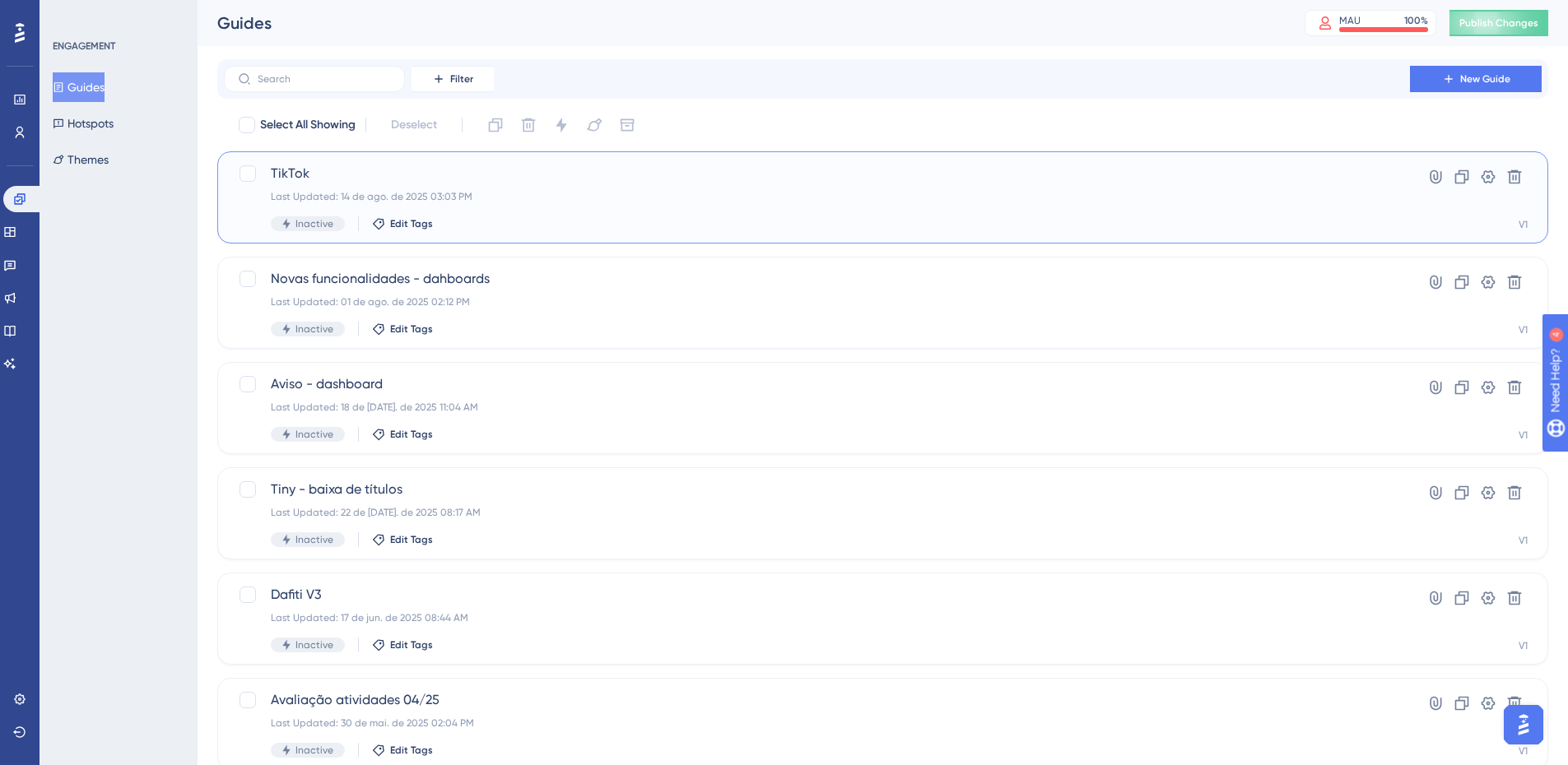
click at [641, 227] on div "Inactive Edit Tags" at bounding box center [817, 224] width 1092 height 15
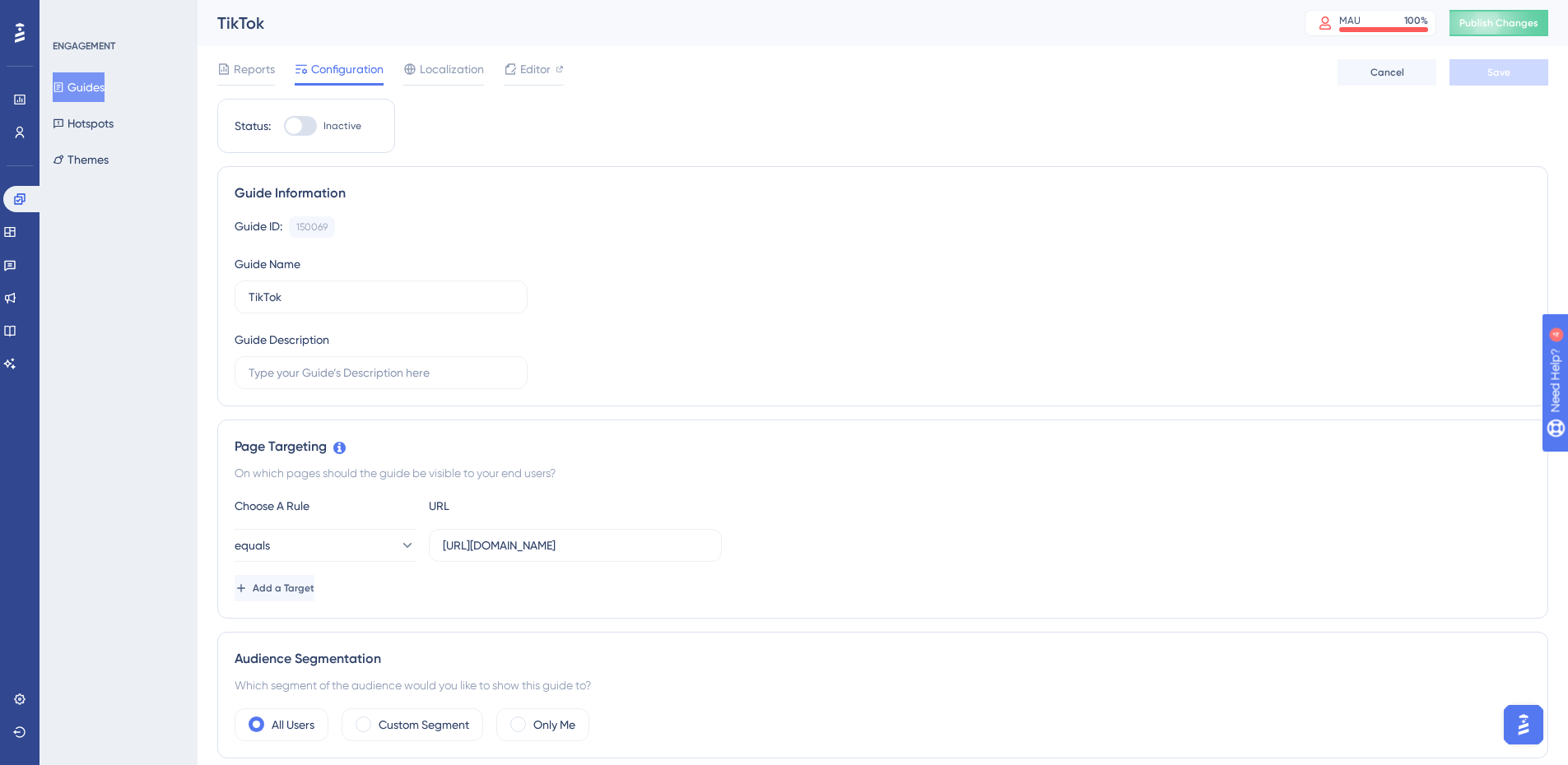
click at [247, 58] on div "Reports Configuration Localization Editor Cancel Save" at bounding box center [882, 72] width 1331 height 52
click at [249, 60] on span "Reports" at bounding box center [254, 69] width 41 height 19
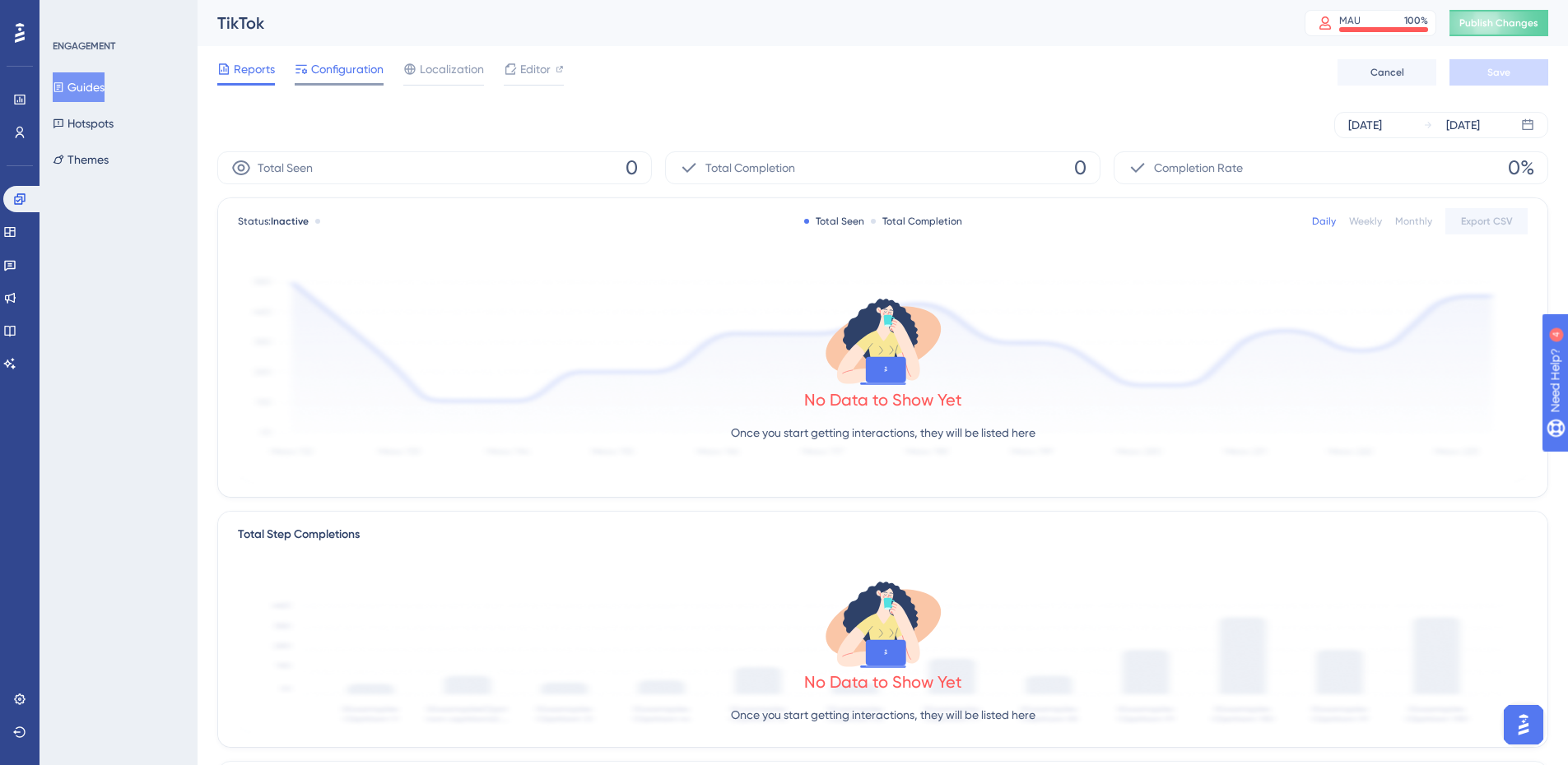
click at [346, 73] on span "Configuration" at bounding box center [347, 69] width 72 height 19
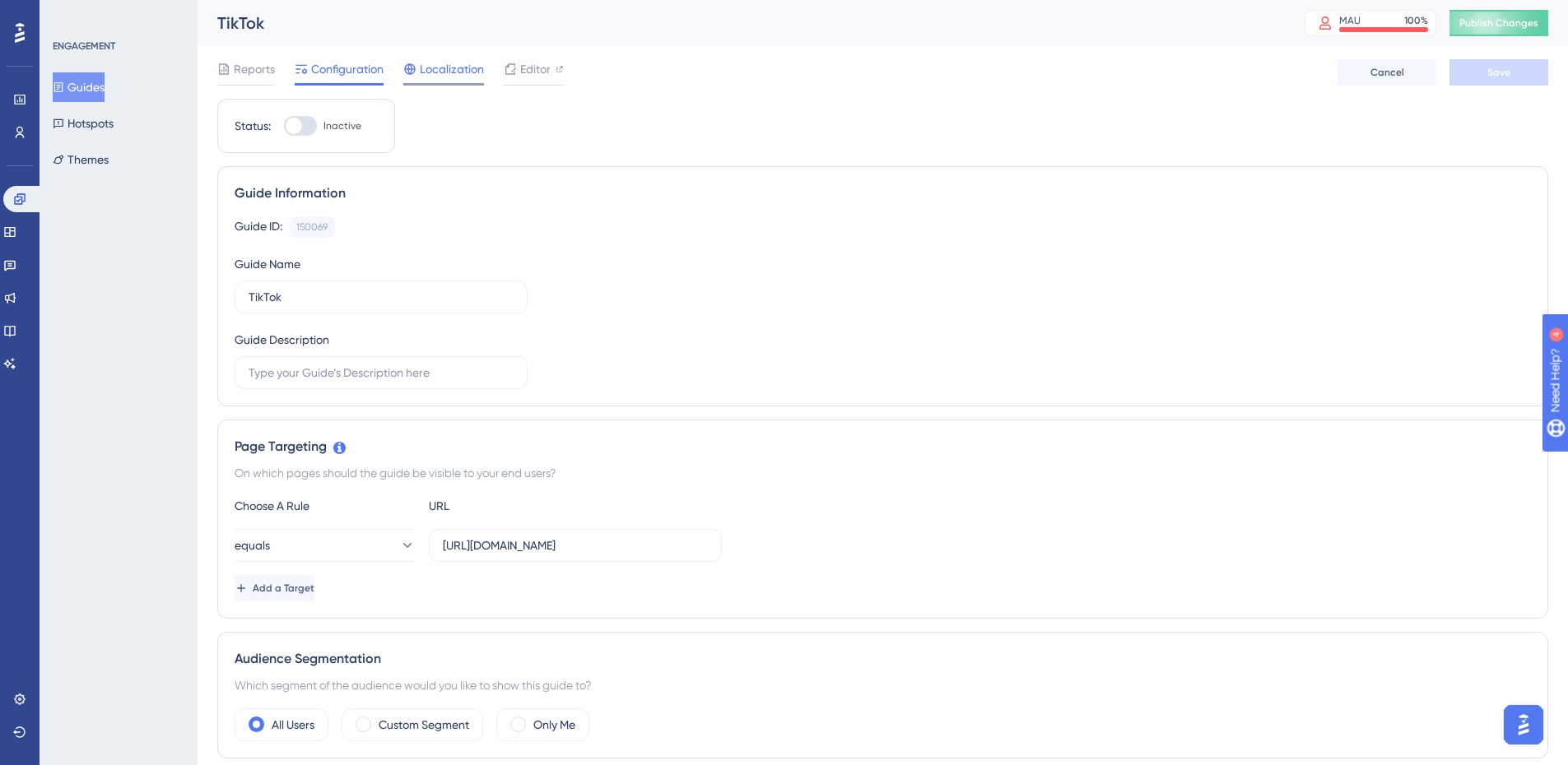
click at [467, 62] on span "Localization" at bounding box center [452, 69] width 64 height 19
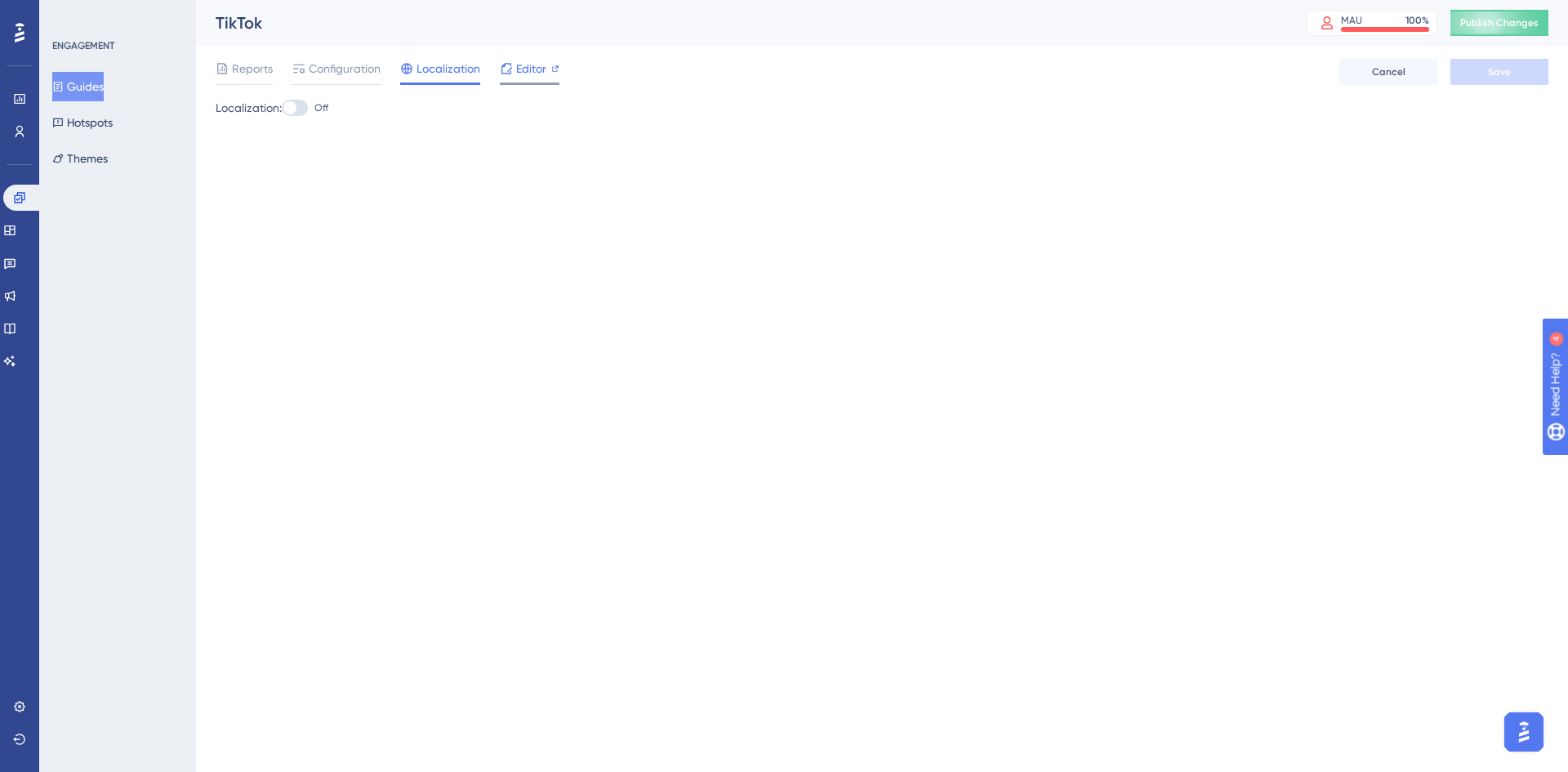
click at [540, 61] on span "Editor" at bounding box center [531, 69] width 30 height 19
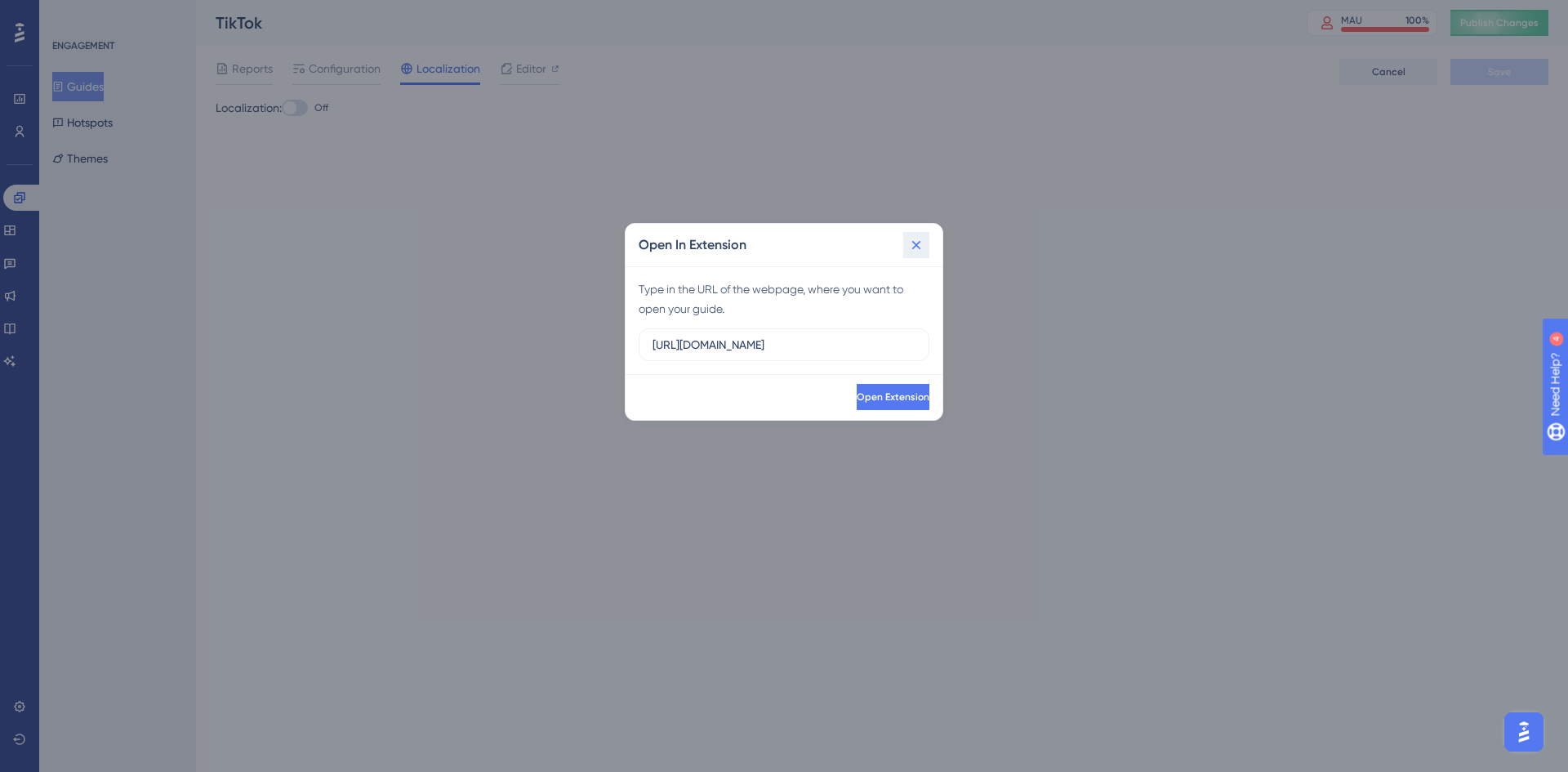
click at [919, 254] on button at bounding box center [916, 244] width 26 height 26
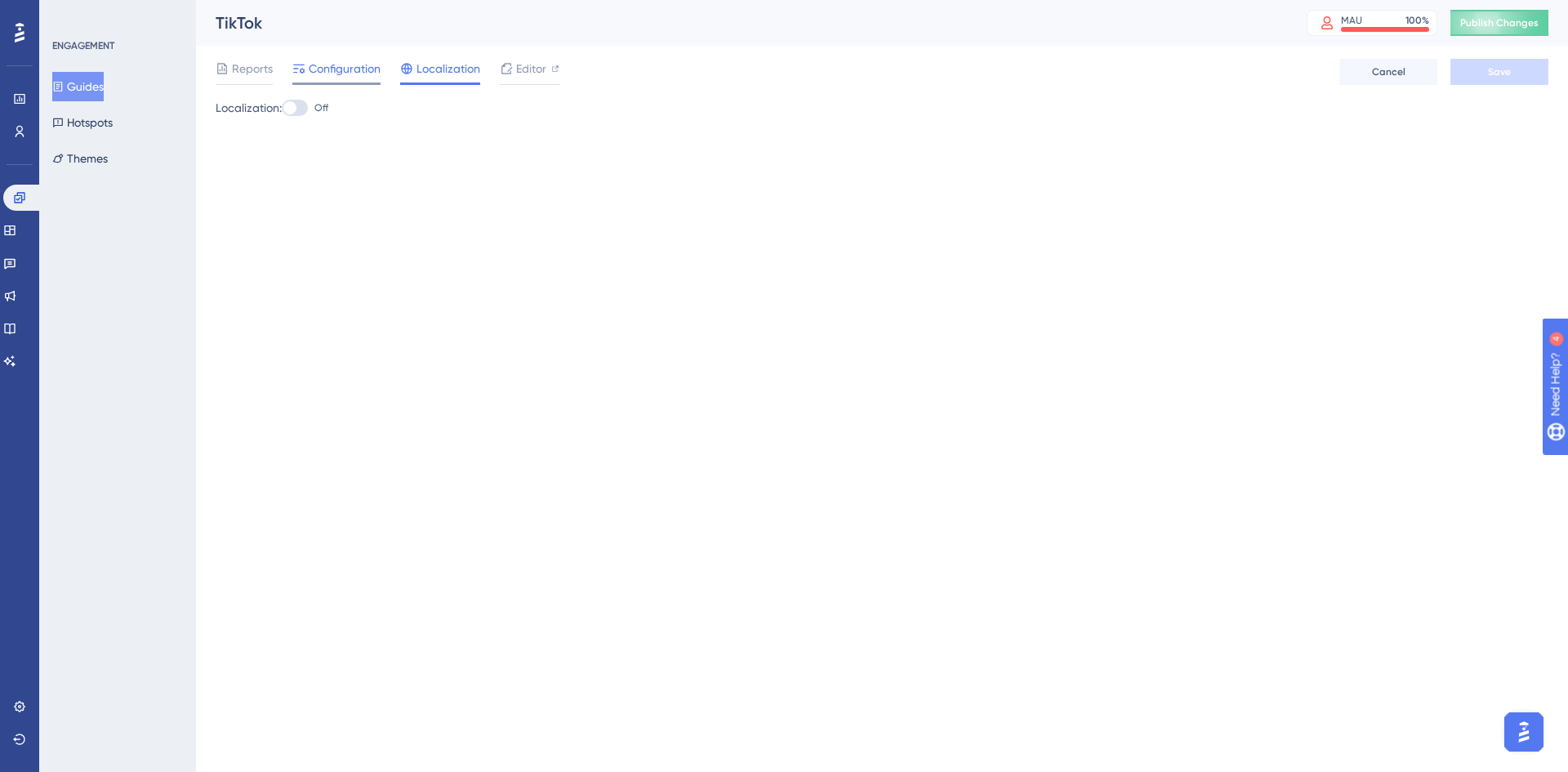
click at [352, 71] on span "Configuration" at bounding box center [344, 69] width 71 height 19
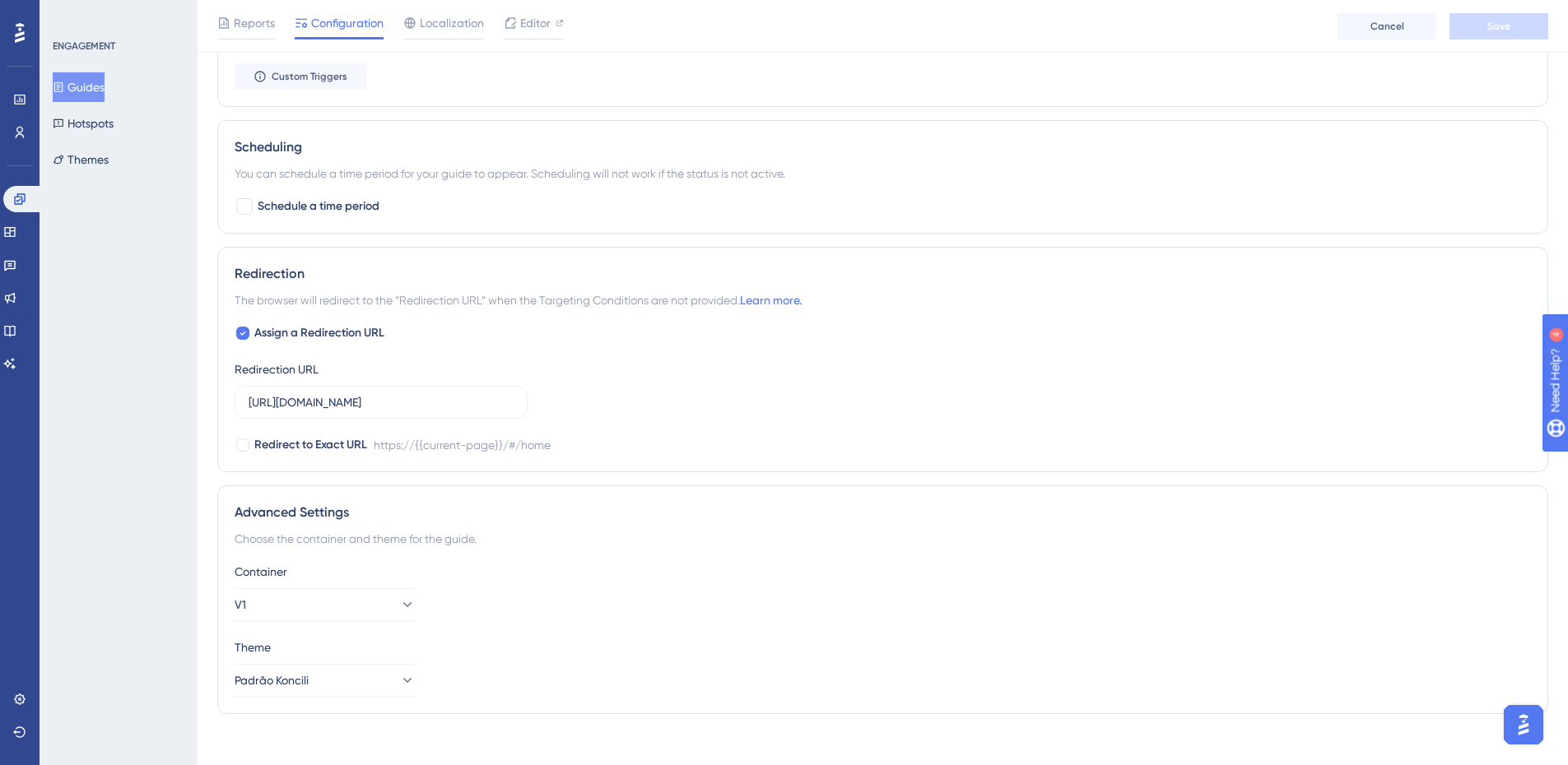
scroll to position [988, 0]
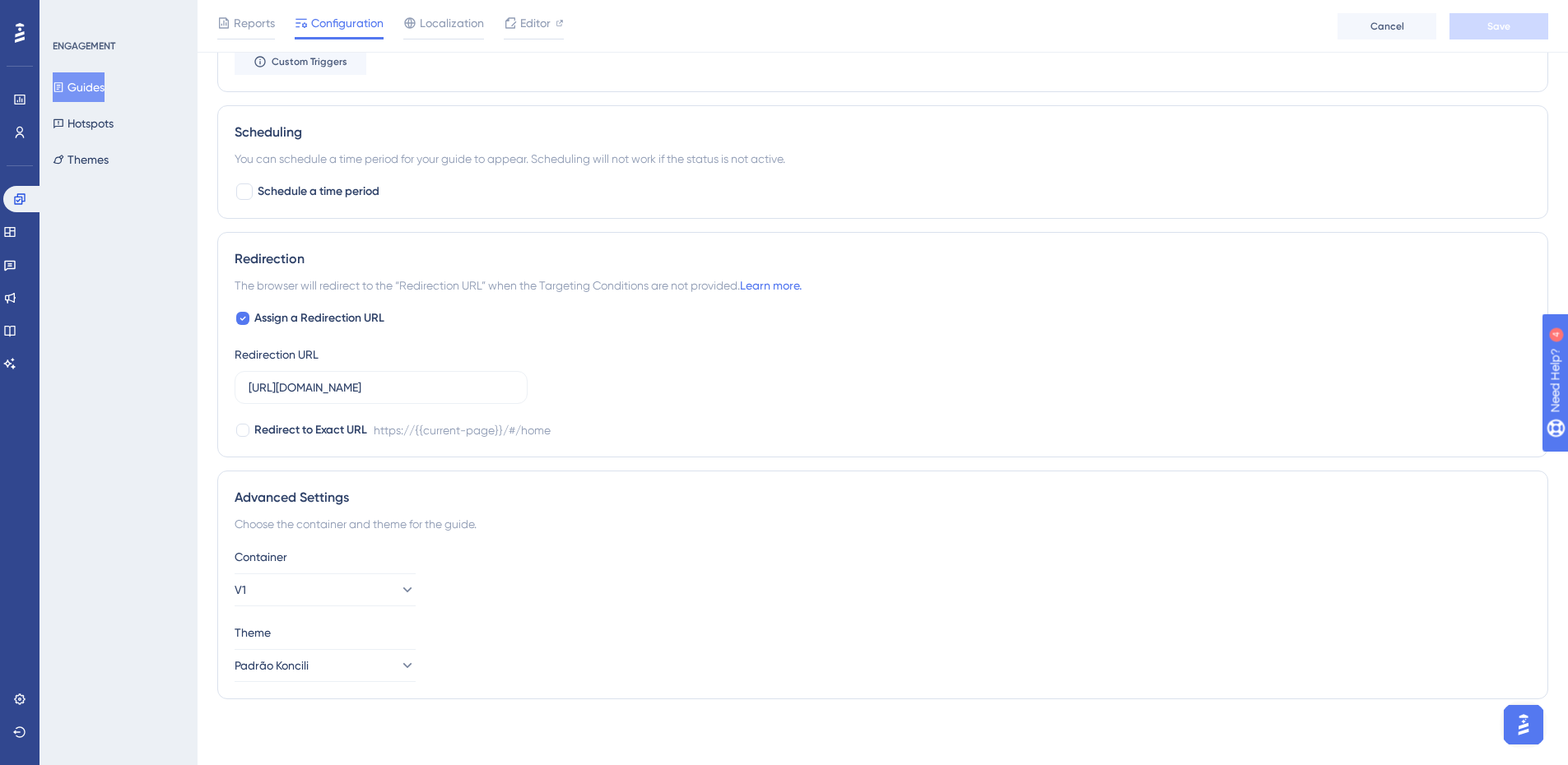
click at [351, 608] on div "Container V1 Theme Padrão Koncili" at bounding box center [882, 614] width 1296 height 135
click at [349, 603] on button "V1" at bounding box center [325, 590] width 181 height 33
click at [575, 546] on div "Advanced Settings Choose the container and theme for the guide. Container V1 V1…" at bounding box center [882, 584] width 1331 height 228
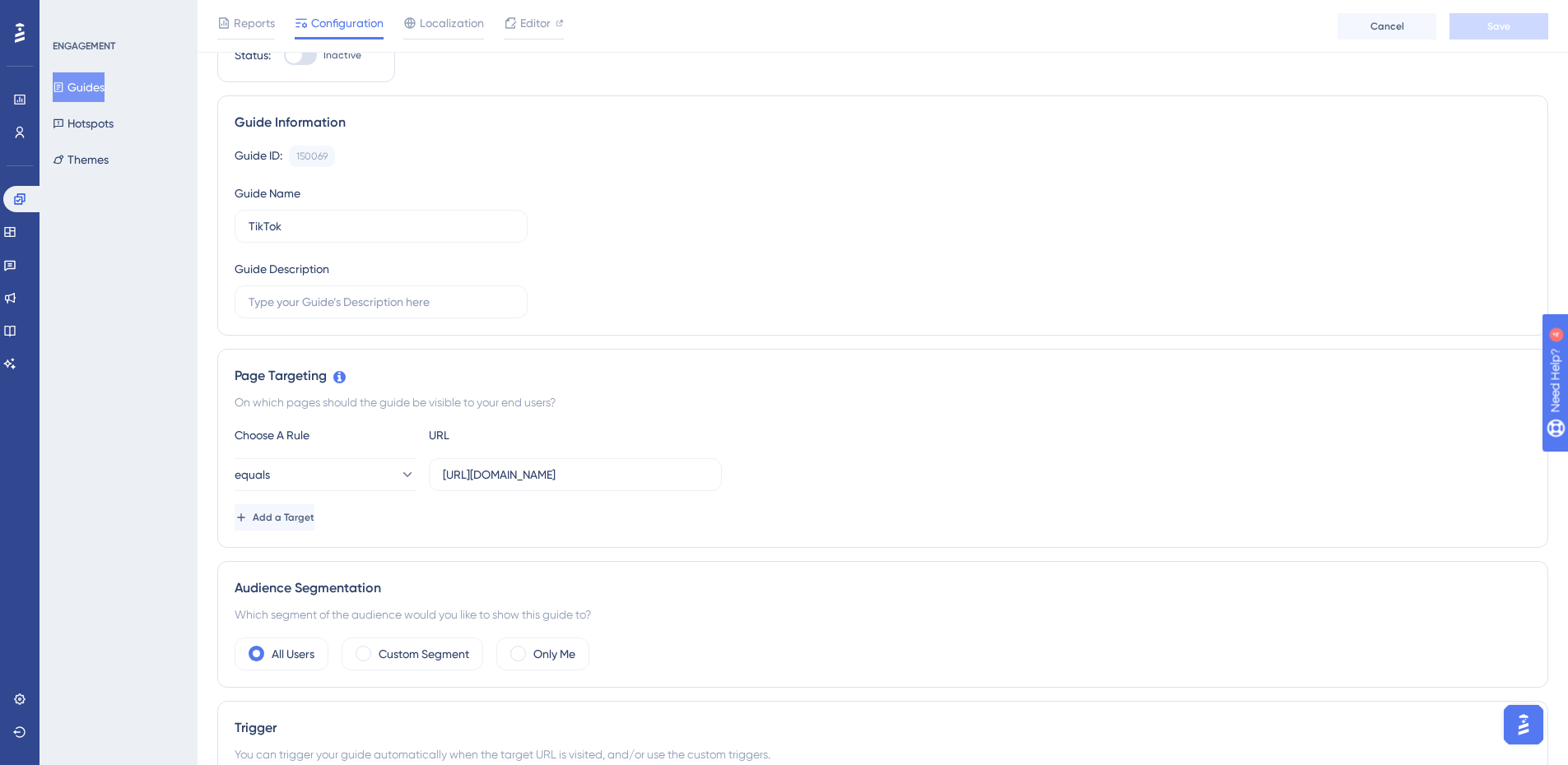
scroll to position [0, 0]
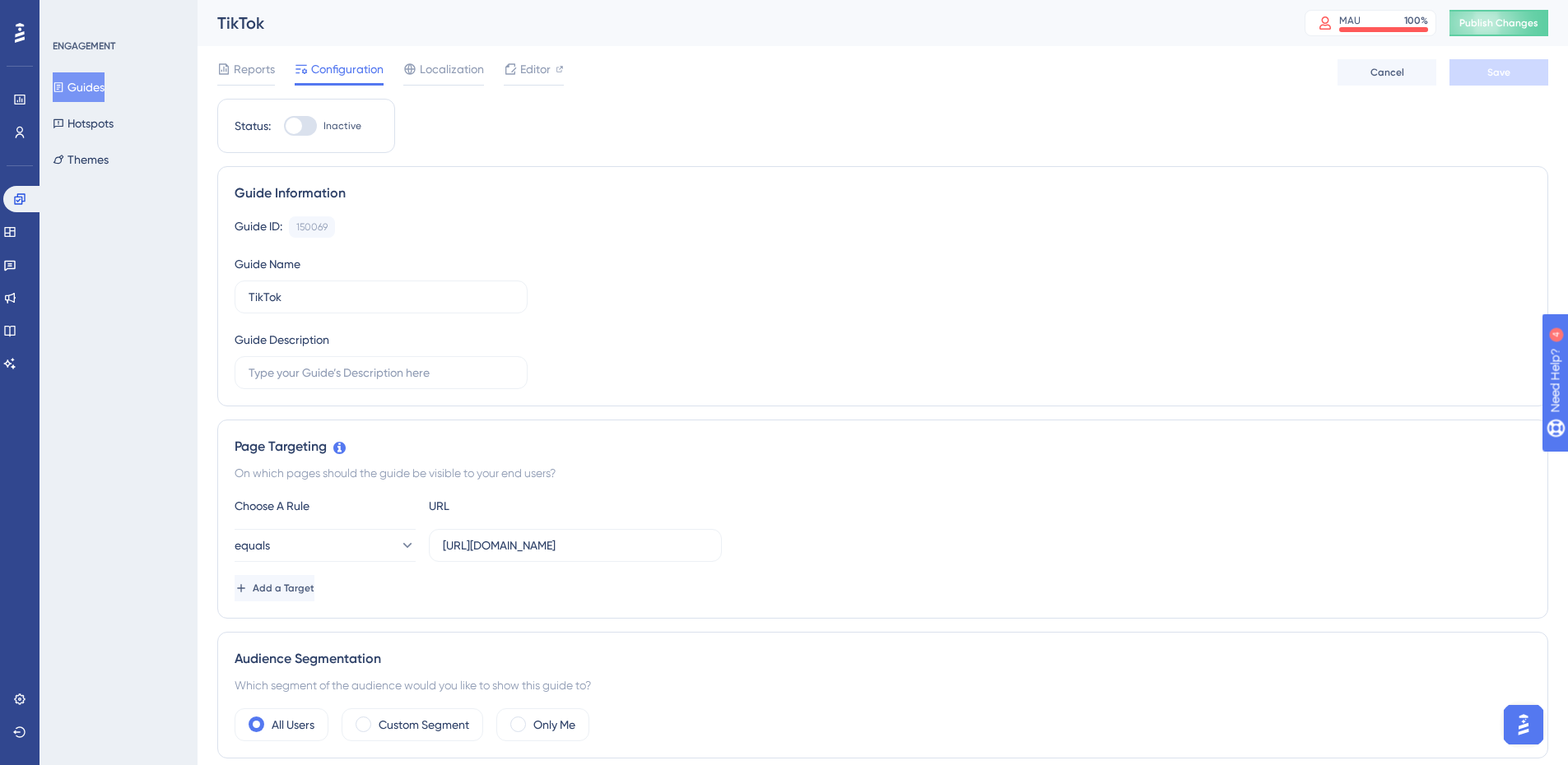
click at [914, 206] on div "Guide Information Guide ID: 150069 Copy Guide Name TikTok Guide Description" at bounding box center [882, 286] width 1331 height 240
